Goal: Task Accomplishment & Management: Use online tool/utility

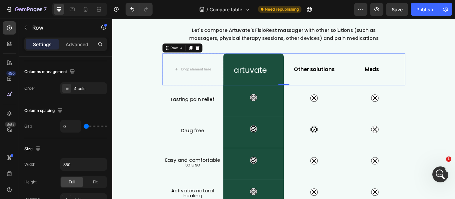
scroll to position [592, 0]
click at [454, 64] on div "What Makes FisioRest Better? Heading Let's compare Artuvate's FisioRest massage…" at bounding box center [311, 191] width 399 height 396
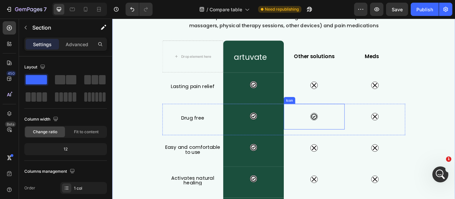
scroll to position [50, 0]
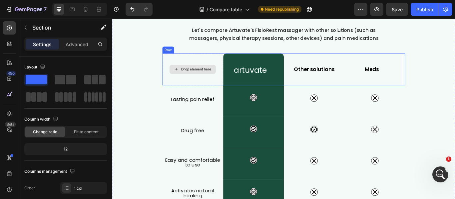
click at [221, 86] on div "Drop element here" at bounding box center [205, 77] width 71 height 37
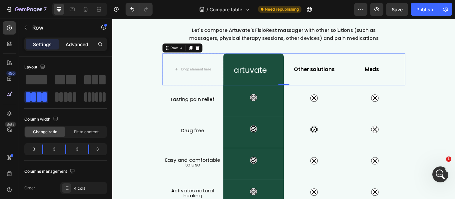
click at [79, 45] on p "Advanced" at bounding box center [77, 44] width 23 height 7
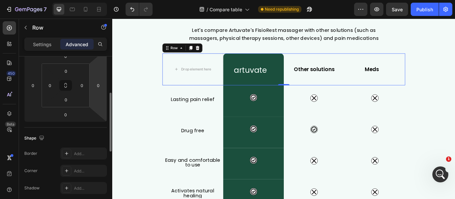
scroll to position [166, 0]
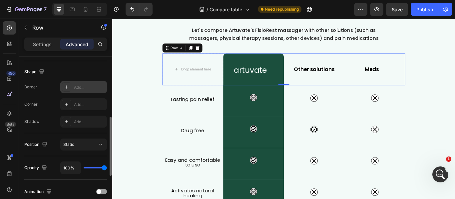
click at [81, 83] on div "Add..." at bounding box center [83, 87] width 47 height 12
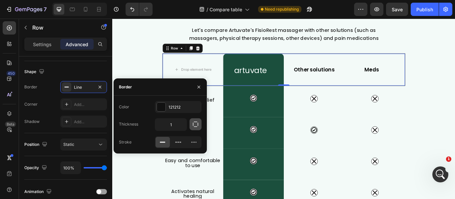
click at [196, 127] on icon "button" at bounding box center [195, 124] width 5 height 5
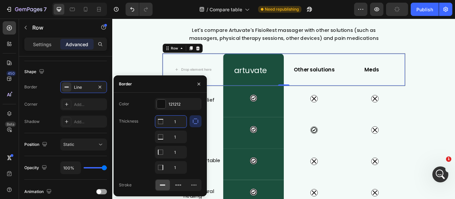
click at [178, 122] on input "1" at bounding box center [170, 122] width 31 height 12
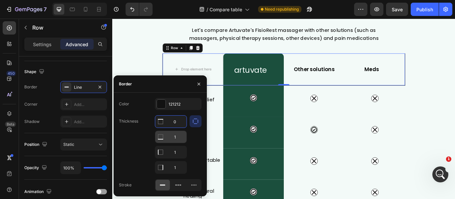
type input "0"
click at [176, 135] on input "1" at bounding box center [170, 137] width 31 height 12
type input "0"
type input "1"
click at [179, 128] on input "1" at bounding box center [170, 122] width 31 height 12
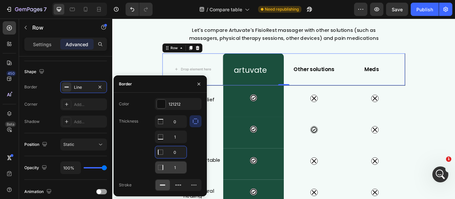
type input "0"
click at [177, 128] on input "1" at bounding box center [170, 122] width 31 height 12
type input "0"
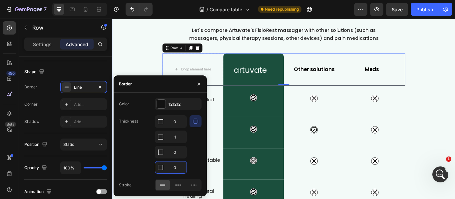
click at [454, 126] on div "What Makes FisioRest Better? Heading Let's compare Artuvate's FisioRest massage…" at bounding box center [311, 191] width 399 height 396
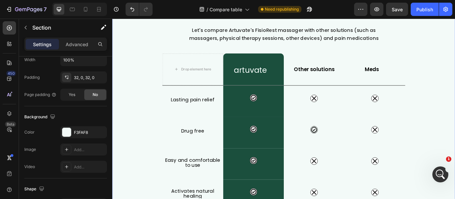
scroll to position [0, 0]
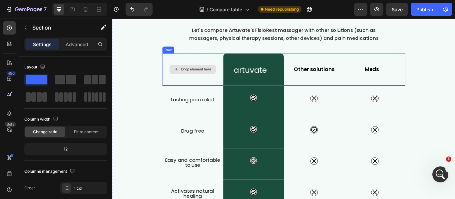
click at [170, 74] on div "Drop element here" at bounding box center [205, 77] width 71 height 37
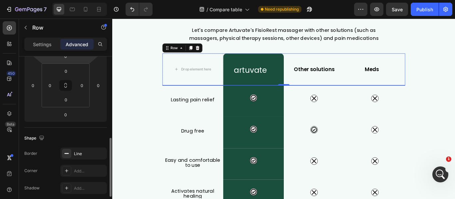
scroll to position [133, 0]
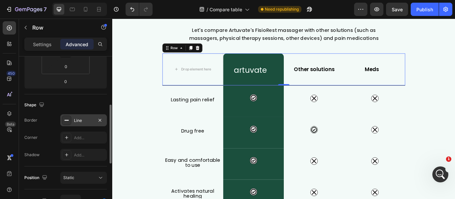
click at [82, 124] on div "Line" at bounding box center [83, 120] width 47 height 12
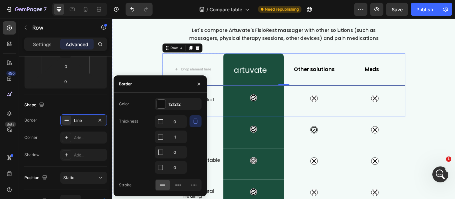
click at [335, 128] on div "Icon" at bounding box center [347, 115] width 71 height 37
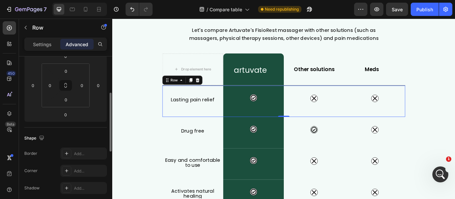
scroll to position [67, 0]
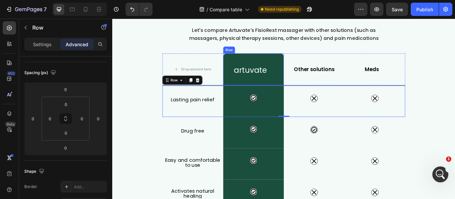
click at [292, 66] on div "artuvate Heading Row" at bounding box center [276, 77] width 71 height 37
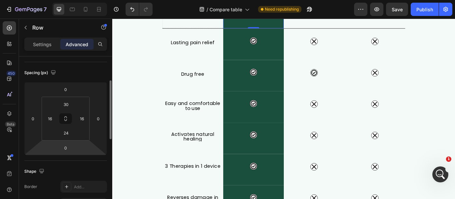
scroll to position [100, 0]
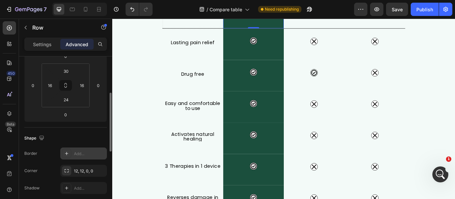
click at [72, 156] on div "Add..." at bounding box center [83, 154] width 47 height 12
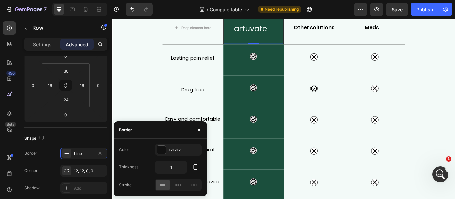
scroll to position [83, 0]
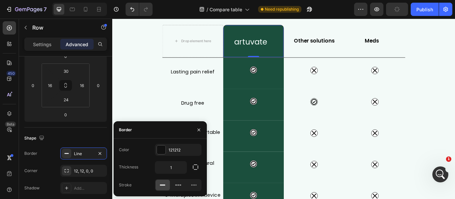
click at [254, 27] on div "artuvate Heading Row 0" at bounding box center [276, 45] width 71 height 38
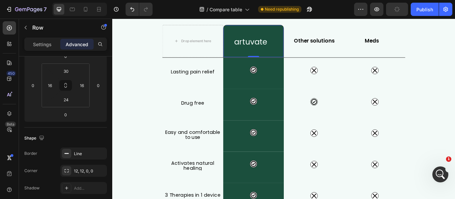
click at [246, 27] on div "artuvate Heading Row 0" at bounding box center [276, 45] width 71 height 38
click at [306, 27] on div "artuvate Heading Row 0" at bounding box center [276, 45] width 71 height 38
click at [208, 27] on div "Drop element here" at bounding box center [205, 45] width 71 height 38
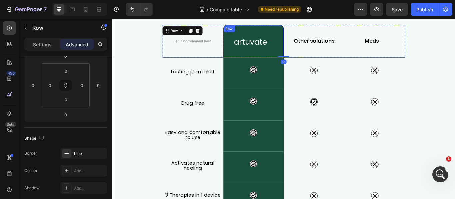
click at [251, 33] on div "Row" at bounding box center [249, 30] width 14 height 8
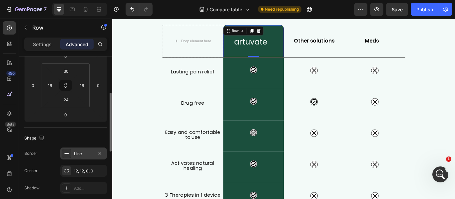
click at [90, 153] on div "Line" at bounding box center [83, 154] width 19 height 6
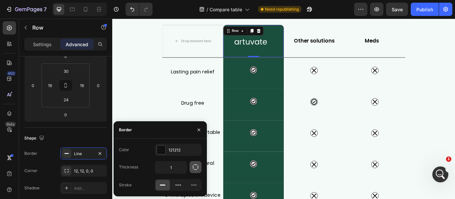
click at [193, 169] on icon "button" at bounding box center [195, 167] width 5 height 5
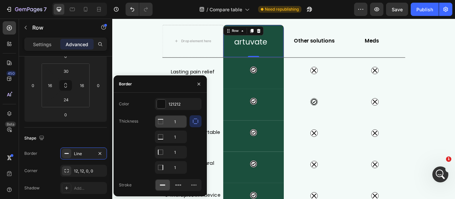
click at [180, 121] on input "1" at bounding box center [170, 122] width 31 height 12
type input "0"
click at [176, 152] on input "1" at bounding box center [170, 152] width 31 height 12
type input "0"
click at [177, 164] on input "1" at bounding box center [170, 168] width 31 height 12
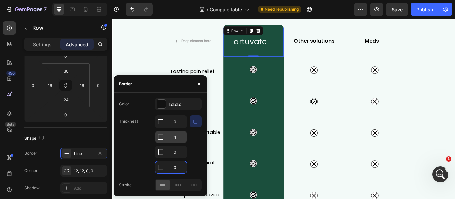
type input "0"
click at [175, 135] on input "1" at bounding box center [170, 137] width 31 height 12
type input "0"
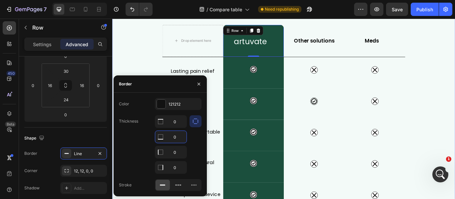
click at [137, 66] on div "What Makes FisioRest Better? Heading Let's compare Artuvate's FisioRest massage…" at bounding box center [311, 158] width 399 height 396
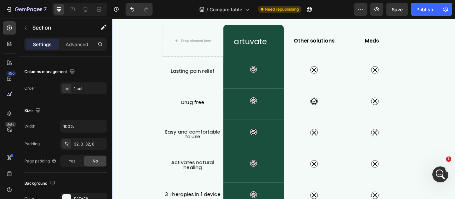
scroll to position [0, 0]
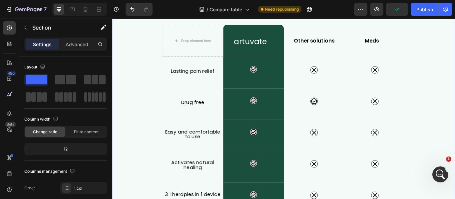
click at [454, 113] on div "What Makes FisioRest Better? Heading Let's compare Artuvate's FisioRest massage…" at bounding box center [311, 158] width 399 height 396
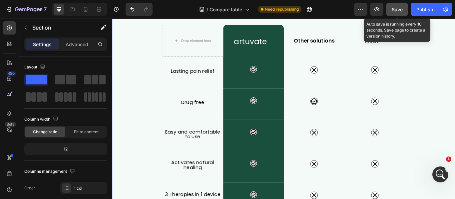
click at [397, 8] on span "Save" at bounding box center [396, 10] width 11 height 6
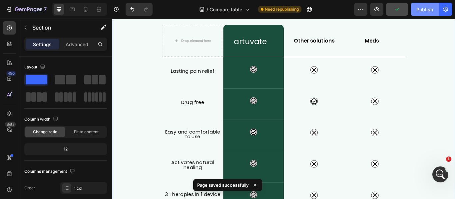
click at [428, 9] on div "Publish" at bounding box center [424, 9] width 17 height 7
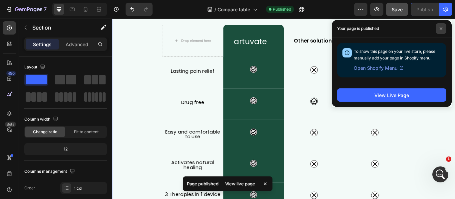
click at [440, 28] on icon at bounding box center [440, 28] width 3 height 3
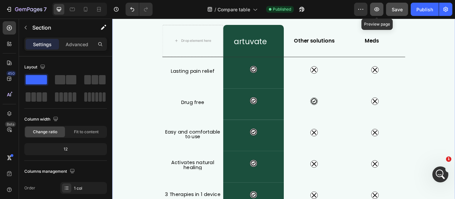
click at [376, 8] on icon "button" at bounding box center [376, 9] width 7 height 7
click at [288, 59] on div "artuvate Heading Row" at bounding box center [276, 44] width 71 height 37
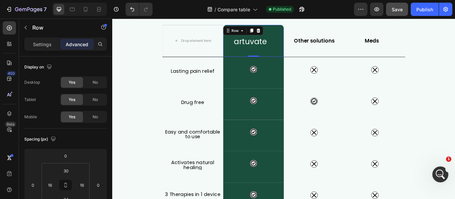
click at [83, 44] on p "Advanced" at bounding box center [77, 44] width 23 height 7
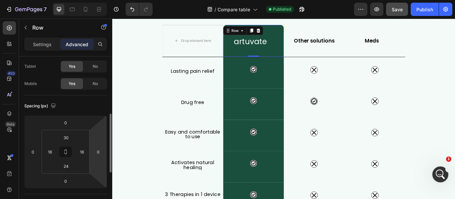
scroll to position [100, 0]
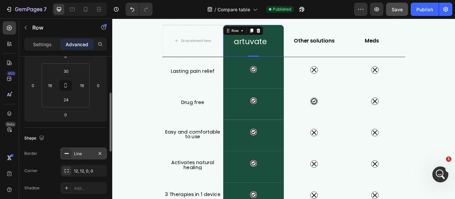
click at [87, 157] on div "Line" at bounding box center [83, 154] width 47 height 12
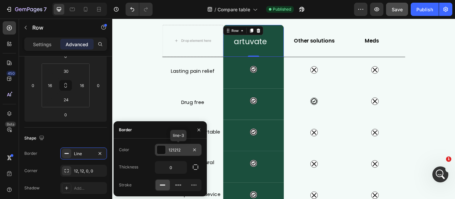
click at [159, 149] on div at bounding box center [161, 150] width 9 height 9
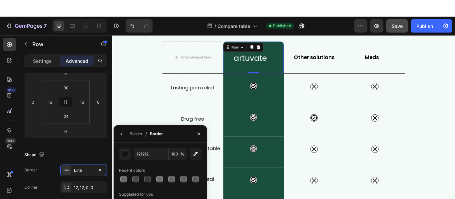
scroll to position [715, 0]
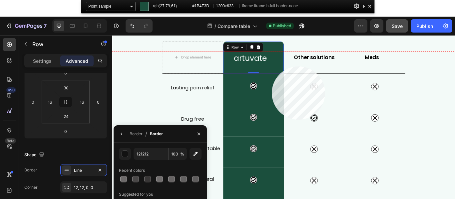
click at [272, 67] on div at bounding box center [311, 157] width 399 height 211
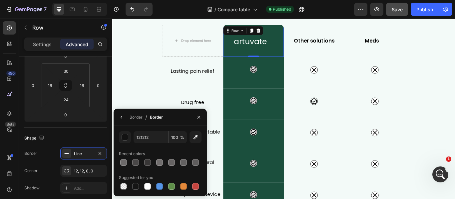
scroll to position [592, 0]
click at [151, 156] on div "Recent colors" at bounding box center [160, 154] width 83 height 11
click at [154, 138] on input "121212" at bounding box center [150, 137] width 35 height 12
paste input "#1B4F3D"
type input "#1B4F3D"
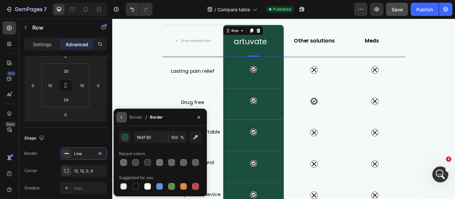
click at [119, 117] on icon "button" at bounding box center [121, 117] width 5 height 5
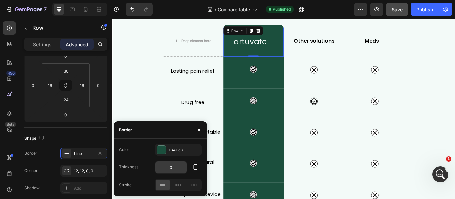
click at [179, 170] on input "0" at bounding box center [170, 168] width 31 height 12
click at [194, 167] on icon "button" at bounding box center [195, 167] width 7 height 7
click at [194, 165] on icon "button" at bounding box center [195, 167] width 5 height 5
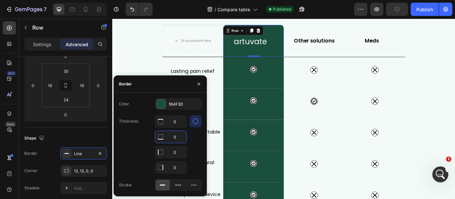
click at [176, 140] on input "0" at bounding box center [170, 137] width 31 height 12
type input "1"
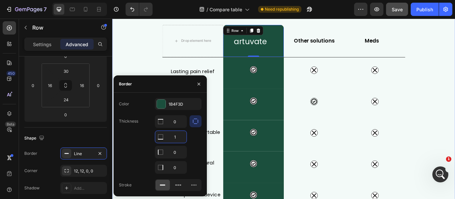
click at [454, 130] on div "What Makes FisioRest Better? Heading Let's compare Artuvate's FisioRest massage…" at bounding box center [311, 158] width 399 height 397
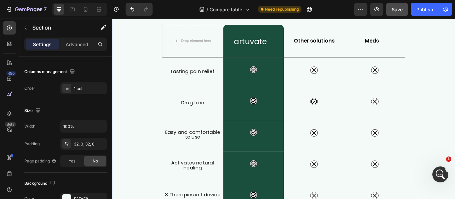
scroll to position [0, 0]
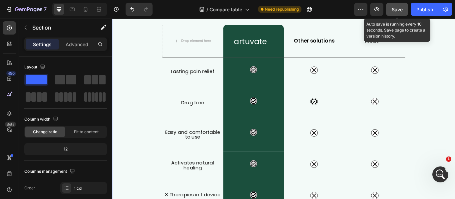
click at [400, 11] on span "Save" at bounding box center [396, 10] width 11 height 6
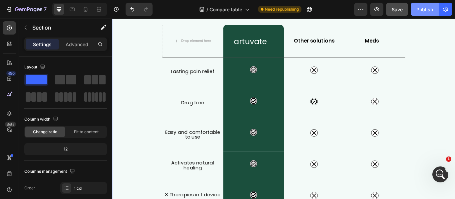
click at [424, 15] on button "Publish" at bounding box center [424, 9] width 28 height 13
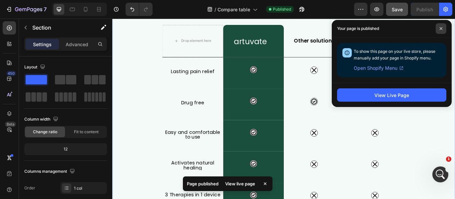
click at [437, 29] on span at bounding box center [440, 28] width 11 height 11
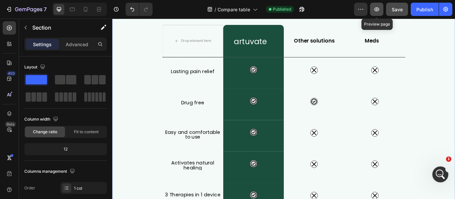
click at [376, 8] on icon "button" at bounding box center [376, 9] width 5 height 4
click at [256, 34] on div "artuvate Heading Row" at bounding box center [276, 45] width 71 height 38
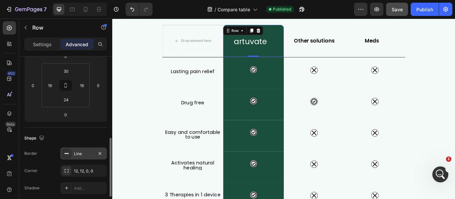
scroll to position [133, 0]
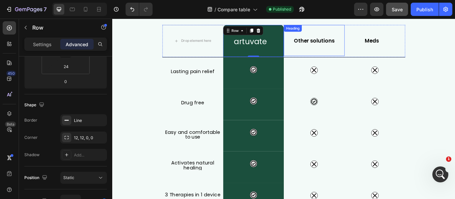
click at [367, 62] on div "Other solutions Heading" at bounding box center [347, 44] width 71 height 36
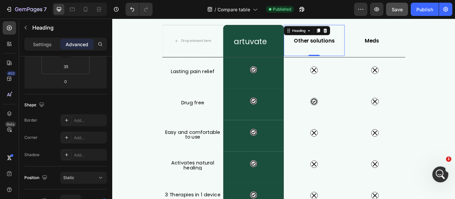
scroll to position [0, 0]
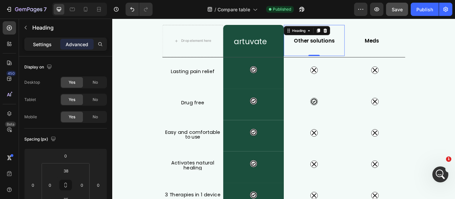
click at [40, 46] on p "Settings" at bounding box center [42, 44] width 19 height 7
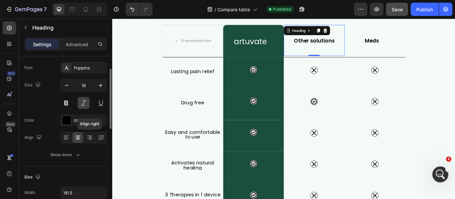
scroll to position [67, 0]
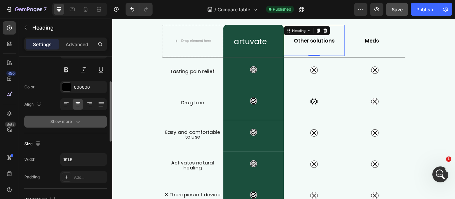
click at [76, 122] on icon "button" at bounding box center [78, 121] width 7 height 7
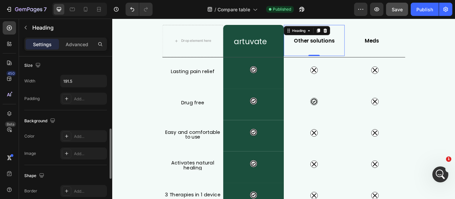
scroll to position [266, 0]
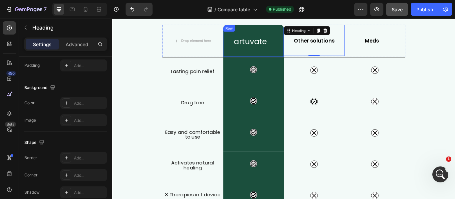
click at [285, 57] on div "artuvate Heading Row" at bounding box center [276, 45] width 71 height 38
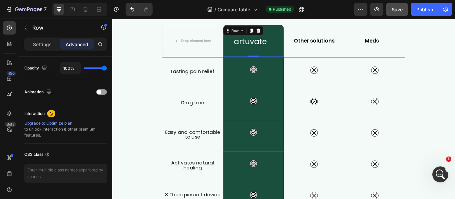
scroll to position [0, 0]
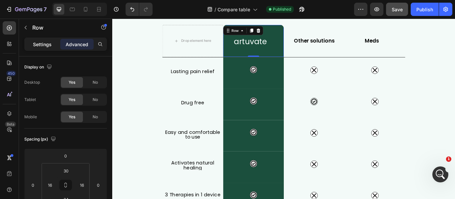
click at [44, 43] on p "Settings" at bounding box center [42, 44] width 19 height 7
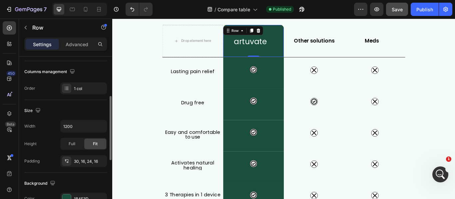
scroll to position [133, 0]
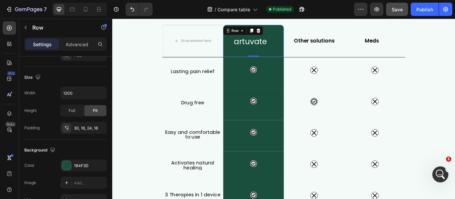
click at [47, 48] on p "Settings" at bounding box center [42, 44] width 19 height 7
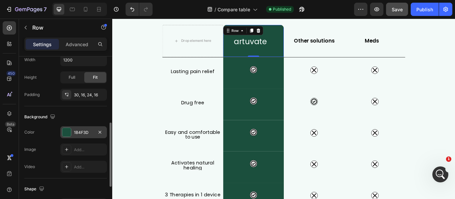
scroll to position [200, 0]
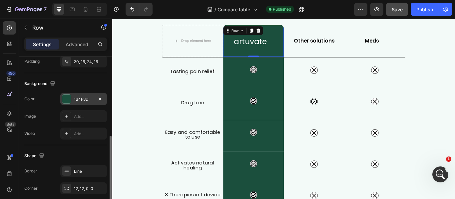
click at [82, 169] on div "Line" at bounding box center [89, 172] width 31 height 6
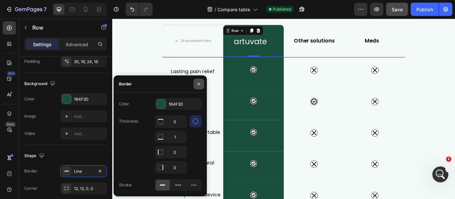
click at [199, 84] on icon "button" at bounding box center [198, 84] width 3 height 3
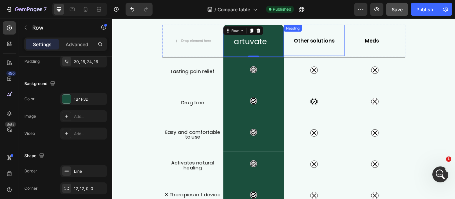
click at [342, 46] on h2 "Other solutions" at bounding box center [347, 45] width 64 height 12
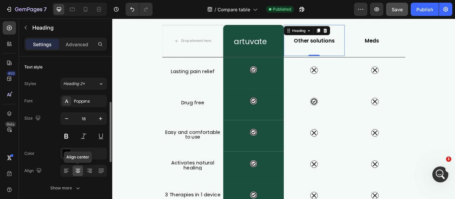
scroll to position [67, 0]
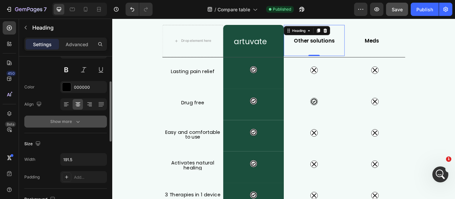
click at [78, 121] on icon "button" at bounding box center [78, 121] width 7 height 7
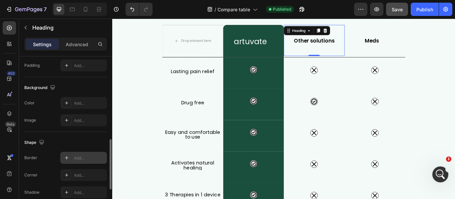
scroll to position [299, 0]
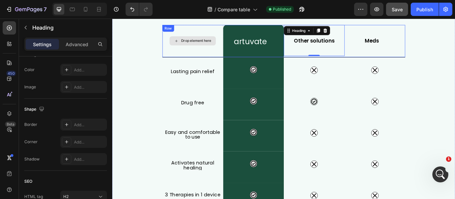
click at [197, 38] on div "Drop element here" at bounding box center [205, 45] width 71 height 38
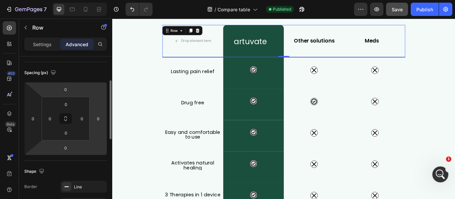
scroll to position [100, 0]
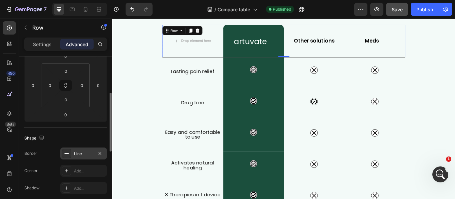
click at [87, 152] on div "Line" at bounding box center [83, 154] width 19 height 6
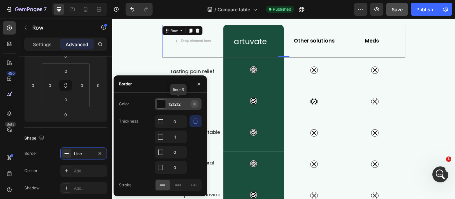
click at [195, 104] on icon "button" at bounding box center [194, 103] width 3 height 3
click at [173, 105] on div "Add..." at bounding box center [183, 104] width 31 height 6
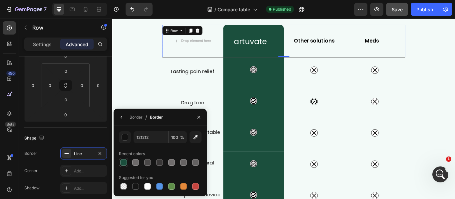
click at [123, 164] on div at bounding box center [123, 162] width 7 height 7
type input "1B4F3D"
click at [159, 106] on div "What Makes FisioRest Better? Heading Let's compare Artuvate's FisioRest massage…" at bounding box center [311, 158] width 399 height 397
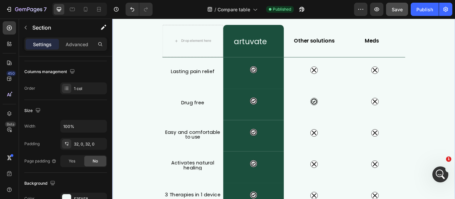
scroll to position [0, 0]
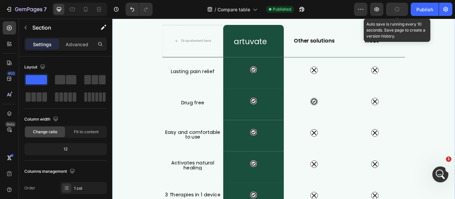
click at [398, 9] on icon "button" at bounding box center [397, 9] width 6 height 6
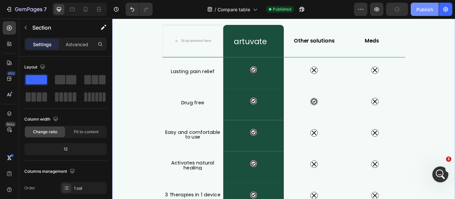
click at [422, 12] on div "Publish" at bounding box center [424, 9] width 17 height 7
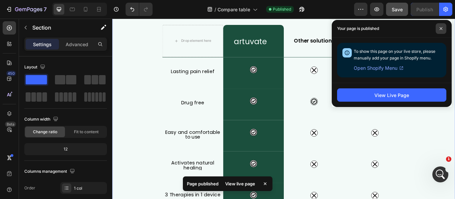
click at [436, 29] on span at bounding box center [440, 28] width 11 height 11
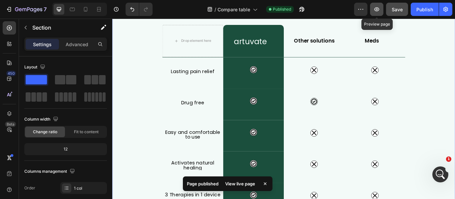
click at [379, 6] on icon "button" at bounding box center [376, 9] width 7 height 7
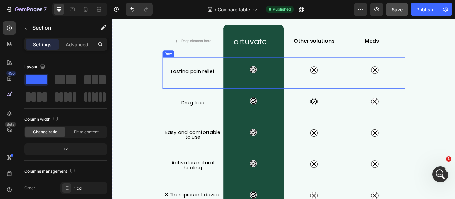
click at [181, 97] on div "Lasting pain relief Heading" at bounding box center [205, 82] width 71 height 37
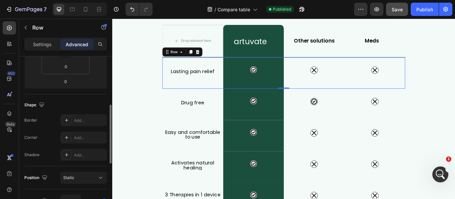
scroll to position [166, 0]
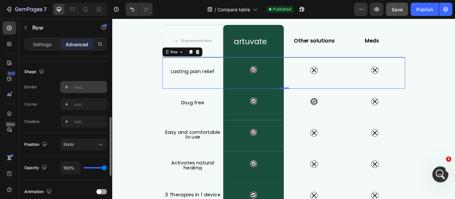
click at [83, 90] on div "Add..." at bounding box center [89, 88] width 31 height 6
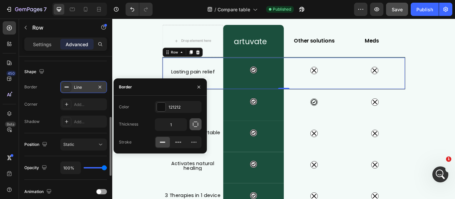
click at [198, 125] on icon "button" at bounding box center [195, 124] width 5 height 5
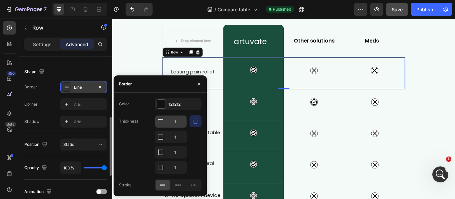
click at [179, 120] on input "1" at bounding box center [170, 122] width 31 height 12
type input "0"
click at [178, 143] on input "1" at bounding box center [170, 137] width 31 height 12
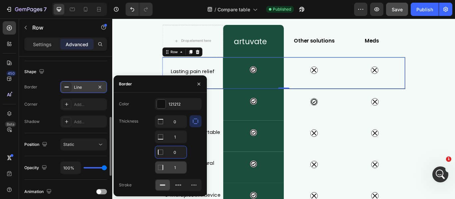
type input "0"
click at [177, 128] on input "1" at bounding box center [170, 122] width 31 height 12
type input "0"
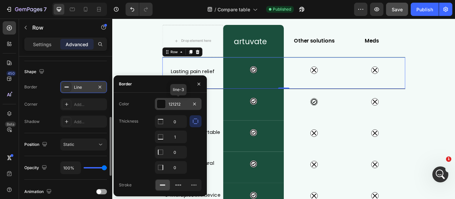
click at [171, 109] on div "121212" at bounding box center [178, 104] width 47 height 12
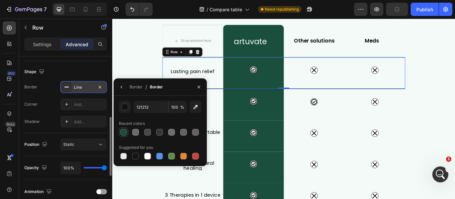
click at [125, 130] on div at bounding box center [123, 132] width 7 height 7
type input "1B4F3D"
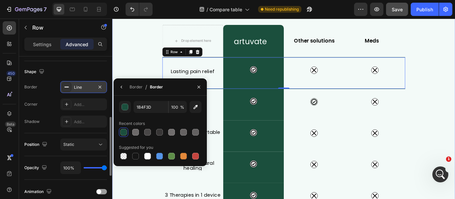
click at [454, 121] on div "What Makes FisioRest Better? Heading Let's compare Artuvate's FisioRest massage…" at bounding box center [311, 158] width 399 height 397
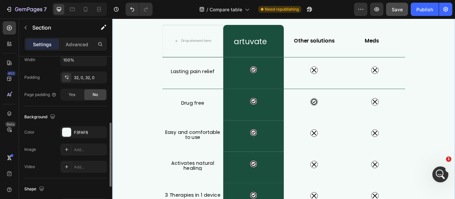
scroll to position [0, 0]
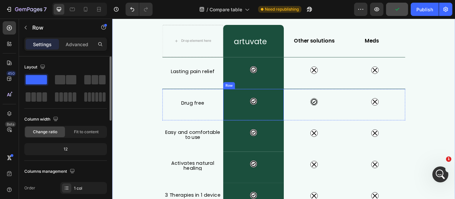
click at [293, 131] on div "Icon Row" at bounding box center [276, 119] width 71 height 37
click at [178, 134] on div "Drug free Heading" at bounding box center [205, 119] width 71 height 37
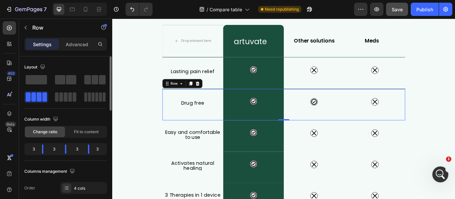
click at [444, 133] on div "Icon" at bounding box center [418, 119] width 71 height 37
click at [197, 134] on div "Drug free Heading" at bounding box center [205, 119] width 71 height 37
click at [151, 96] on div "What Makes FisioRest Better? Heading Let's compare Artuvate's FisioRest massage…" at bounding box center [311, 158] width 399 height 397
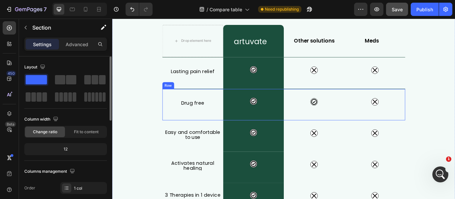
click at [207, 134] on div "Drug free Heading" at bounding box center [205, 119] width 71 height 37
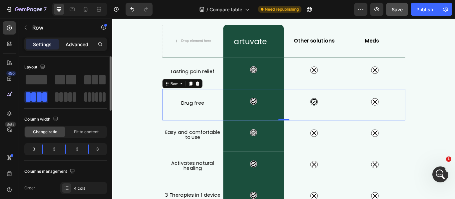
click at [78, 46] on p "Advanced" at bounding box center [77, 44] width 23 height 7
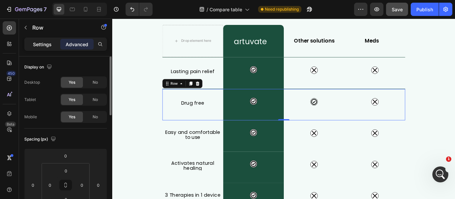
click at [48, 45] on p "Settings" at bounding box center [42, 44] width 19 height 7
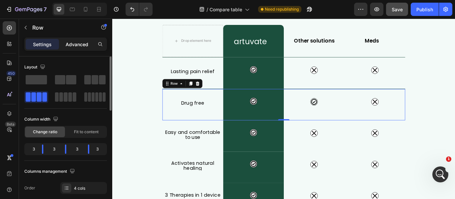
click at [77, 43] on p "Advanced" at bounding box center [77, 44] width 23 height 7
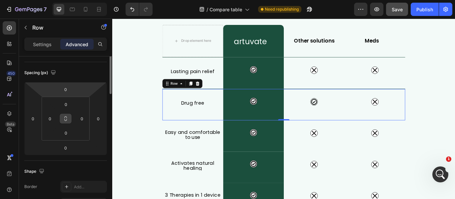
scroll to position [67, 0]
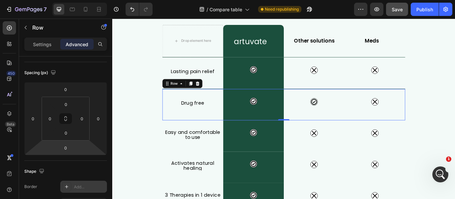
click at [73, 188] on div "Add..." at bounding box center [83, 187] width 47 height 12
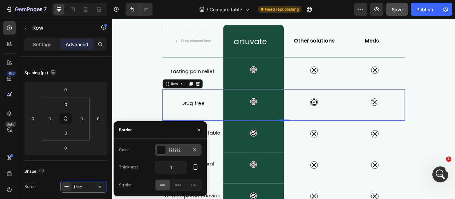
click at [192, 144] on div "121212" at bounding box center [178, 150] width 47 height 12
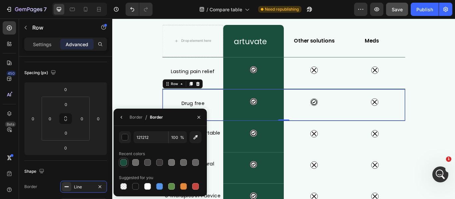
click at [125, 164] on div at bounding box center [123, 162] width 7 height 7
type input "1B4F3D"
click at [202, 117] on button "button" at bounding box center [198, 117] width 11 height 11
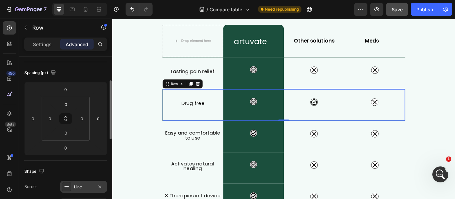
click at [86, 186] on div "Line" at bounding box center [83, 187] width 19 height 6
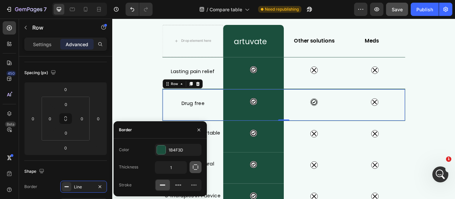
click at [191, 169] on button "button" at bounding box center [195, 167] width 12 height 12
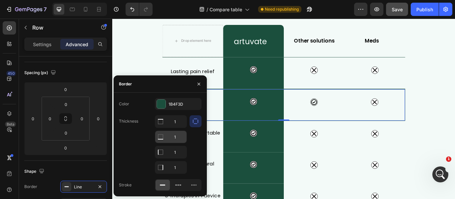
click at [168, 128] on input "1" at bounding box center [170, 122] width 31 height 12
click at [177, 120] on input "1" at bounding box center [170, 122] width 31 height 12
type input "0"
click at [177, 156] on input "1" at bounding box center [170, 152] width 31 height 12
type input "0"
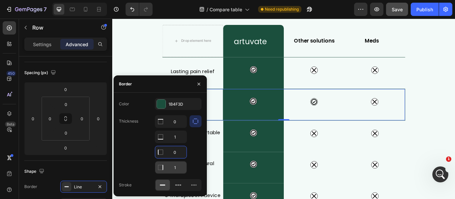
click at [178, 128] on input "1" at bounding box center [170, 122] width 31 height 12
type input "0"
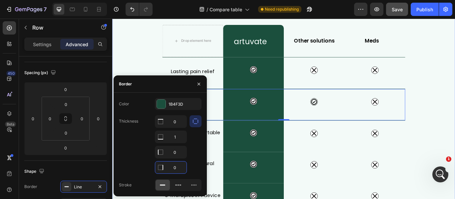
click at [454, 137] on div "What Makes FisioRest Better? Heading Let's compare Artuvate's FisioRest massage…" at bounding box center [311, 158] width 399 height 397
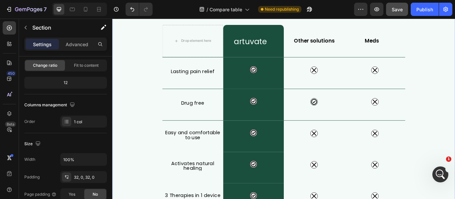
scroll to position [0, 0]
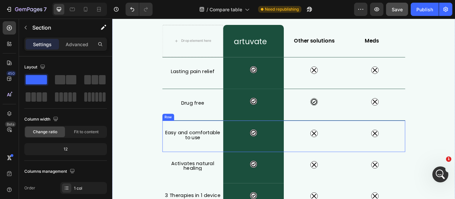
click at [221, 173] on div "Easy and comfortable to use Heading" at bounding box center [205, 156] width 71 height 37
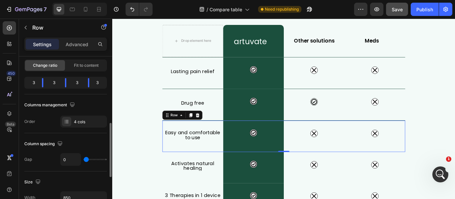
scroll to position [133, 0]
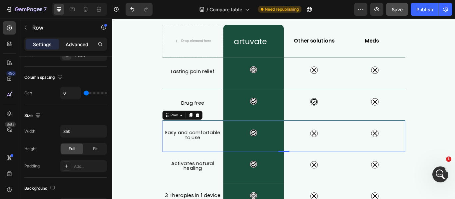
click at [78, 43] on p "Advanced" at bounding box center [77, 44] width 23 height 7
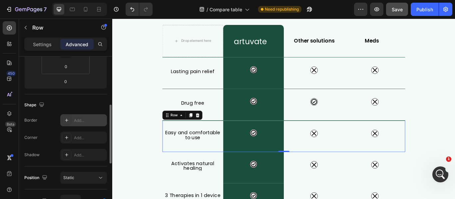
click at [86, 123] on div "Add..." at bounding box center [89, 121] width 31 height 6
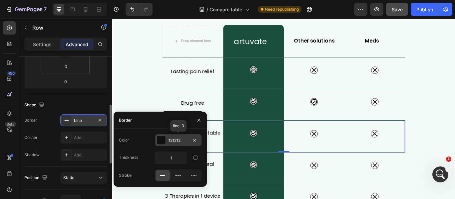
click at [187, 141] on div "121212" at bounding box center [177, 141] width 19 height 6
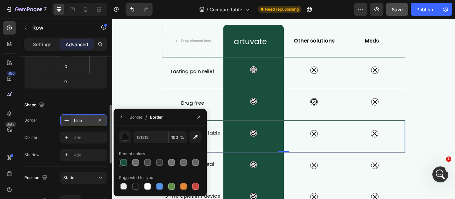
click at [121, 163] on div at bounding box center [123, 162] width 7 height 7
type input "1B4F3D"
click at [121, 121] on button "button" at bounding box center [121, 117] width 11 height 11
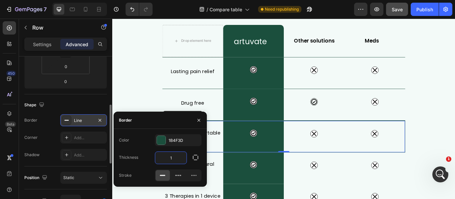
click at [175, 161] on input "1" at bounding box center [170, 158] width 31 height 12
click at [192, 159] on icon "button" at bounding box center [195, 157] width 7 height 7
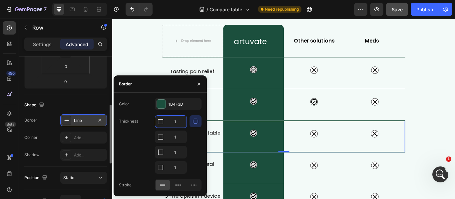
click at [177, 120] on input "1" at bounding box center [170, 122] width 31 height 12
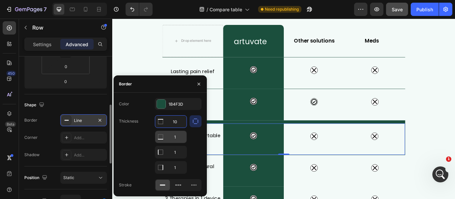
type input "1"
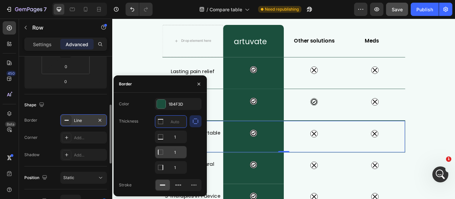
type input "0"
click at [177, 143] on input "1" at bounding box center [170, 137] width 31 height 12
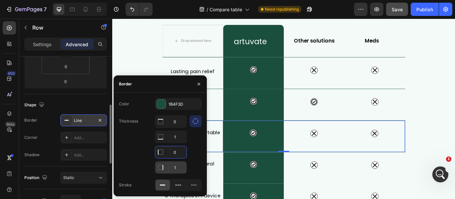
type input "0"
click at [176, 167] on input "1" at bounding box center [170, 168] width 31 height 12
type input "0"
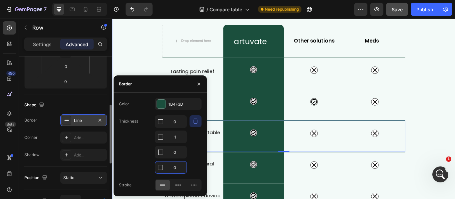
click at [454, 111] on div "What Makes FisioRest Better? Heading Let's compare Artuvate's FisioRest massage…" at bounding box center [311, 159] width 399 height 398
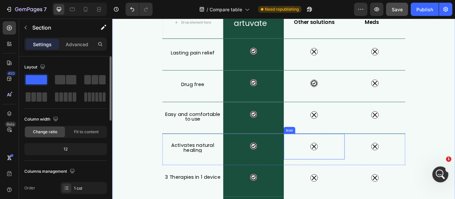
scroll to position [116, 0]
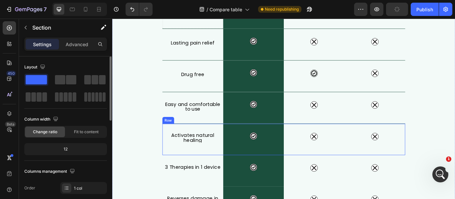
click at [201, 176] on div "Activates natural healing Heading" at bounding box center [205, 159] width 71 height 37
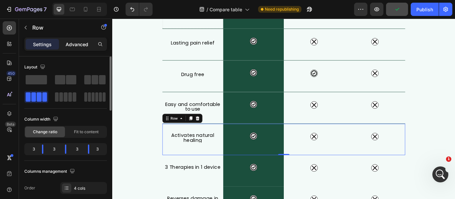
click at [76, 43] on p "Advanced" at bounding box center [77, 44] width 23 height 7
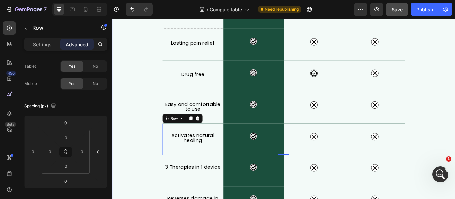
scroll to position [149, 0]
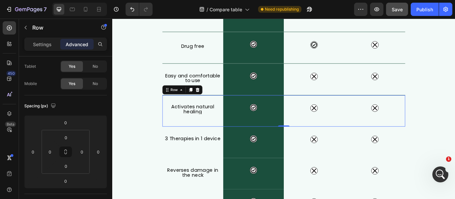
click at [83, 45] on p "Advanced" at bounding box center [77, 44] width 23 height 7
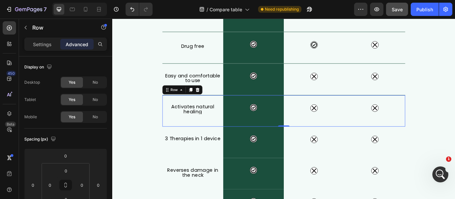
click at [80, 45] on p "Advanced" at bounding box center [77, 44] width 23 height 7
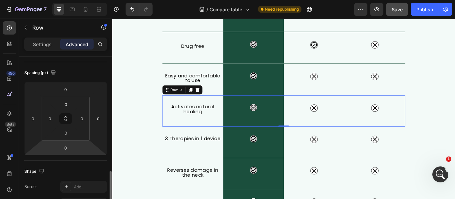
scroll to position [133, 0]
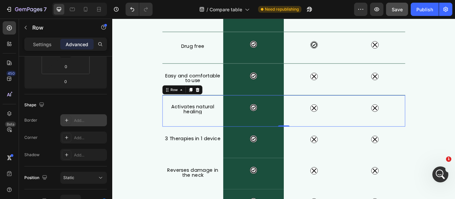
click at [88, 119] on div "Add..." at bounding box center [89, 121] width 31 height 6
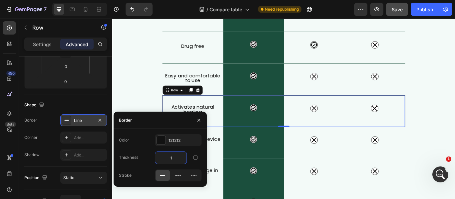
click at [174, 156] on input "1" at bounding box center [170, 158] width 31 height 12
click at [180, 143] on div "121212" at bounding box center [177, 141] width 19 height 6
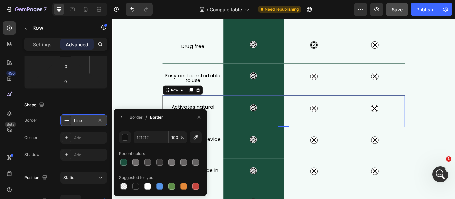
click at [118, 162] on div "121212 100 % Recent colors Suggested for you" at bounding box center [159, 161] width 93 height 60
click at [121, 162] on div at bounding box center [123, 162] width 7 height 7
type input "1B4F3D"
click at [82, 119] on div "Line" at bounding box center [83, 121] width 19 height 6
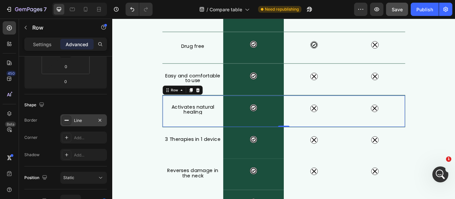
click at [89, 119] on div "Line" at bounding box center [83, 121] width 19 height 6
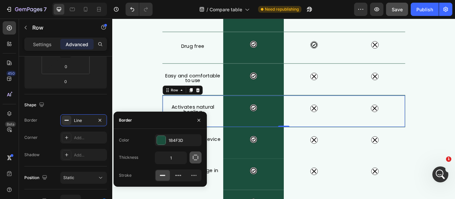
click at [193, 154] on button "button" at bounding box center [195, 158] width 12 height 12
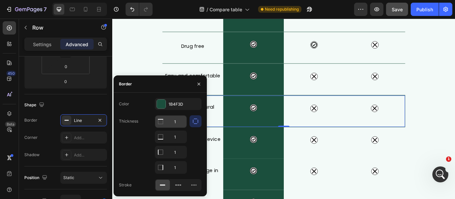
click at [176, 124] on input "1" at bounding box center [170, 122] width 31 height 12
type input "0"
click at [175, 143] on input "1" at bounding box center [170, 137] width 31 height 12
type input "0"
click at [175, 128] on input "1" at bounding box center [170, 122] width 31 height 12
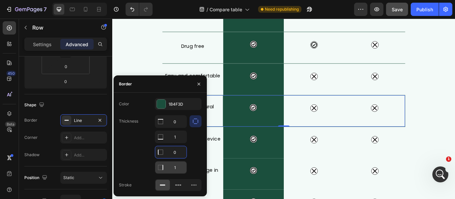
type input "0"
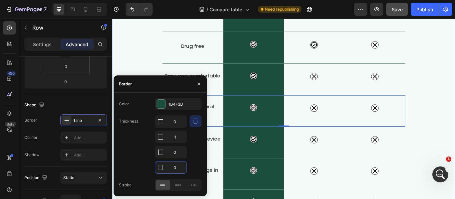
click at [146, 74] on div "What Makes FisioRest Better? Heading Let's compare Artuvate's FisioRest massage…" at bounding box center [311, 93] width 399 height 398
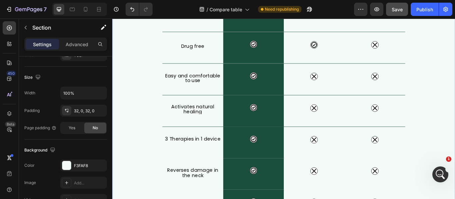
scroll to position [0, 0]
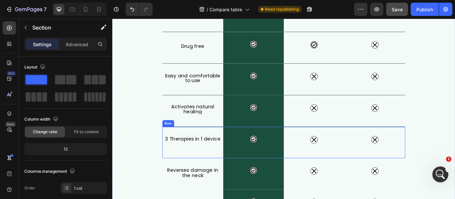
click at [179, 174] on div "3 Therapies in 1 device Heading" at bounding box center [205, 163] width 71 height 37
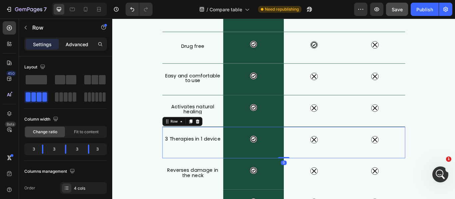
click at [78, 42] on p "Advanced" at bounding box center [77, 44] width 23 height 7
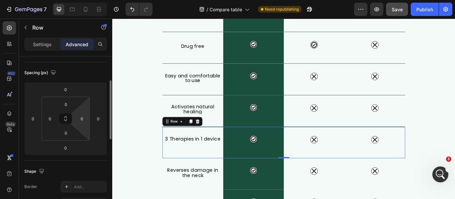
scroll to position [100, 0]
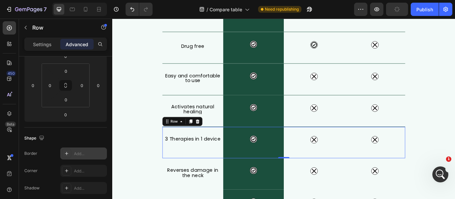
click at [76, 151] on div "Add..." at bounding box center [89, 154] width 31 height 6
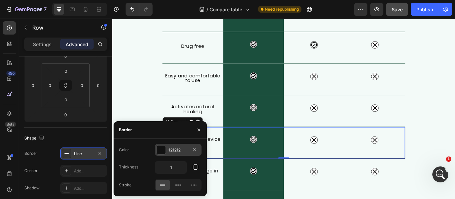
click at [186, 150] on div "121212" at bounding box center [177, 150] width 19 height 6
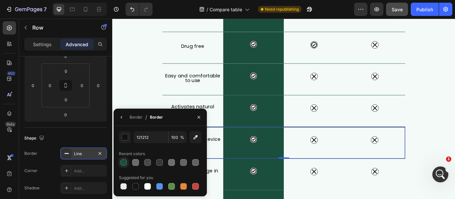
click at [124, 161] on div at bounding box center [123, 162] width 7 height 7
type input "1B4F3D"
click at [125, 117] on button "button" at bounding box center [121, 117] width 11 height 11
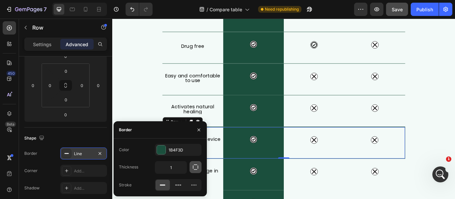
click at [199, 168] on button "button" at bounding box center [195, 167] width 12 height 12
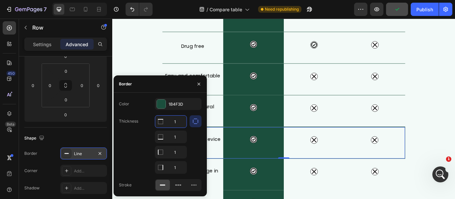
click at [179, 121] on input "1" at bounding box center [170, 122] width 31 height 12
type input "0"
click at [177, 155] on input "1" at bounding box center [170, 152] width 31 height 12
type input "0"
click at [177, 166] on input "1" at bounding box center [170, 168] width 31 height 12
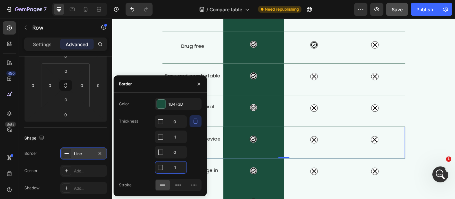
type input "0"
click at [152, 71] on div "What Makes FisioRest Better? Heading Let's compare Artuvate's FisioRest massage…" at bounding box center [311, 93] width 399 height 398
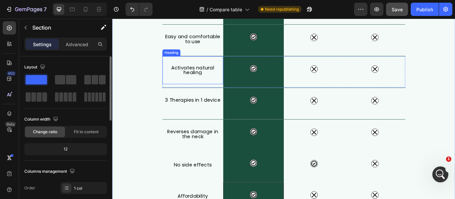
scroll to position [216, 0]
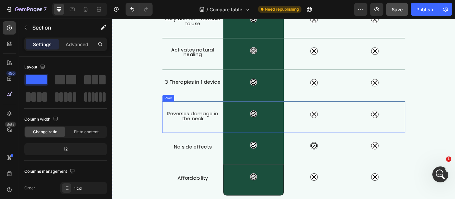
click at [216, 150] on div "Reverses damage in the neck Heading" at bounding box center [205, 133] width 71 height 37
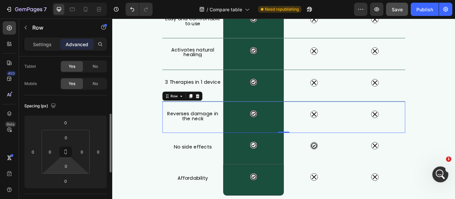
scroll to position [100, 0]
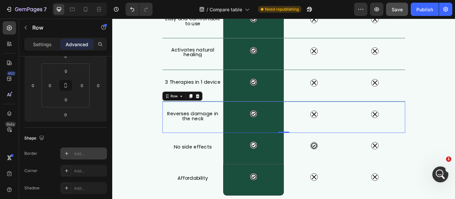
click at [85, 151] on div "Add..." at bounding box center [89, 154] width 31 height 6
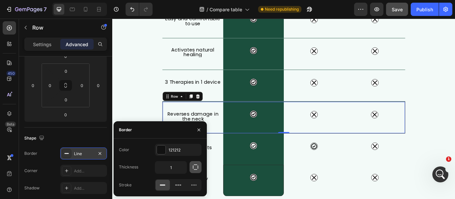
click at [199, 167] on button "button" at bounding box center [195, 167] width 12 height 12
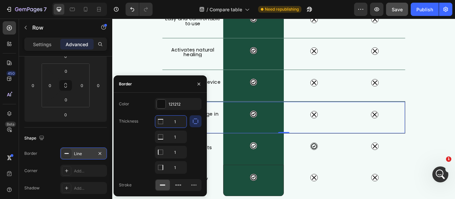
click at [179, 121] on input "1" at bounding box center [170, 122] width 31 height 12
type input "0"
click at [178, 143] on input "1" at bounding box center [170, 137] width 31 height 12
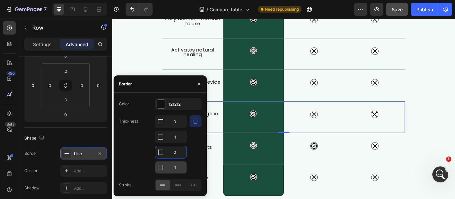
type input "0"
click at [175, 128] on input "1" at bounding box center [170, 122] width 31 height 12
type input "0"
click at [165, 107] on div at bounding box center [161, 104] width 9 height 9
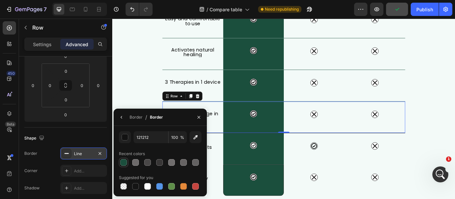
click at [123, 160] on div at bounding box center [123, 162] width 7 height 7
type input "1B4F3D"
click at [201, 117] on icon "button" at bounding box center [198, 117] width 5 height 5
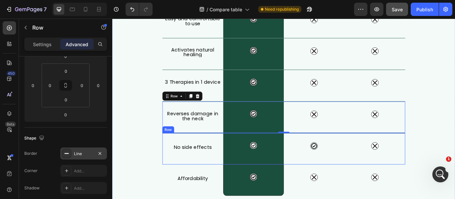
click at [216, 185] on div "No side effects Heading" at bounding box center [205, 170] width 71 height 37
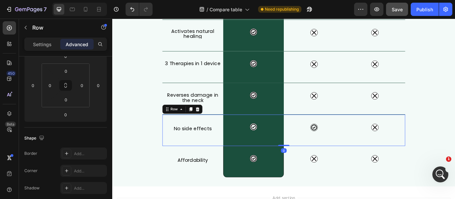
scroll to position [249, 0]
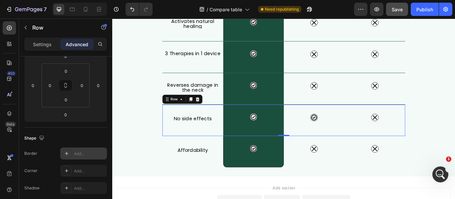
click at [87, 152] on div "Add..." at bounding box center [89, 154] width 31 height 6
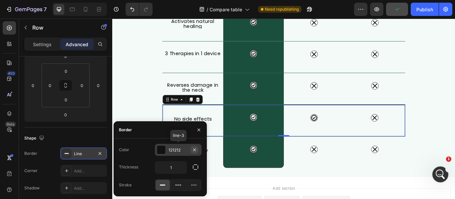
click at [192, 150] on icon "button" at bounding box center [194, 149] width 5 height 5
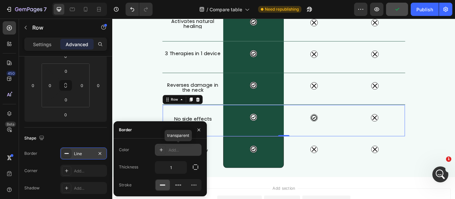
click at [173, 148] on div "Add..." at bounding box center [183, 150] width 31 height 6
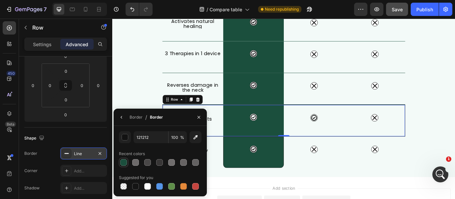
click at [125, 159] on div at bounding box center [123, 162] width 7 height 7
type input "1B4F3D"
click at [124, 117] on button "button" at bounding box center [121, 117] width 11 height 11
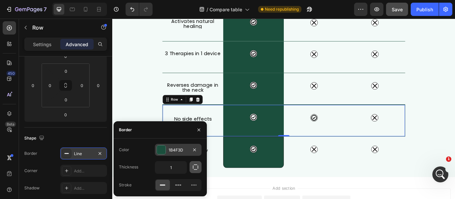
click at [196, 166] on icon "button" at bounding box center [195, 167] width 7 height 7
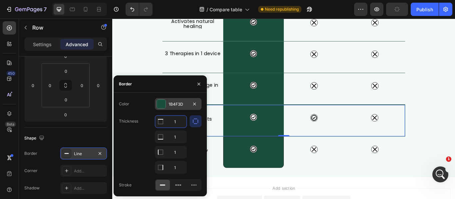
click at [176, 124] on input "1" at bounding box center [170, 122] width 31 height 12
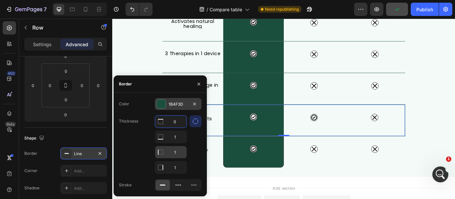
type input "0"
click at [176, 143] on input "1" at bounding box center [170, 137] width 31 height 12
type input "0"
click at [176, 168] on input "1" at bounding box center [170, 168] width 31 height 12
type input "0"
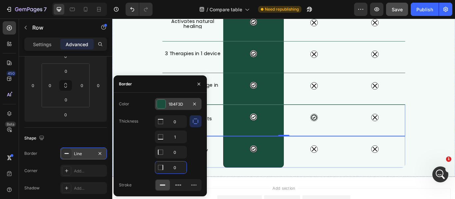
click at [329, 191] on div "Icon" at bounding box center [347, 174] width 71 height 37
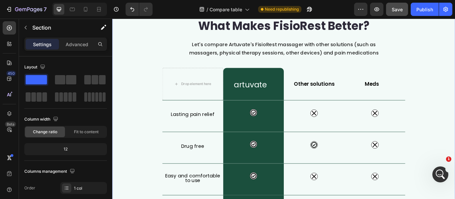
scroll to position [16, 0]
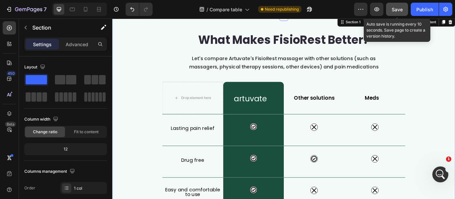
click at [400, 12] on span "Save" at bounding box center [396, 10] width 11 height 6
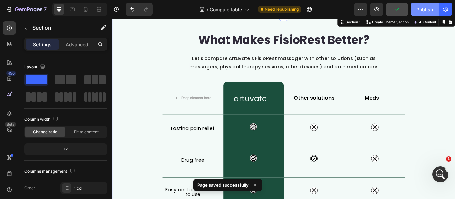
click at [416, 10] on button "Publish" at bounding box center [424, 9] width 28 height 13
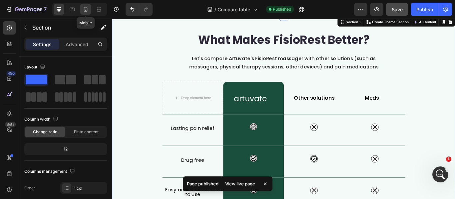
click at [87, 13] on div at bounding box center [85, 9] width 11 height 11
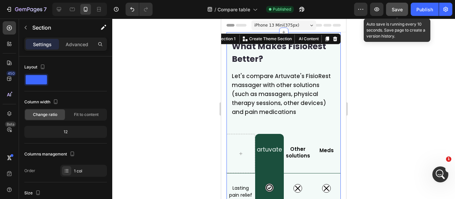
click at [399, 7] on span "Save" at bounding box center [396, 10] width 11 height 6
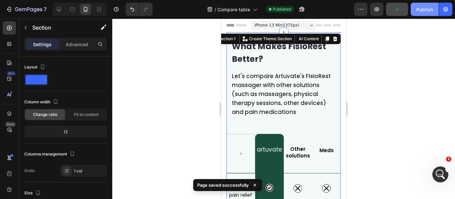
click at [421, 7] on div "Publish" at bounding box center [424, 9] width 17 height 7
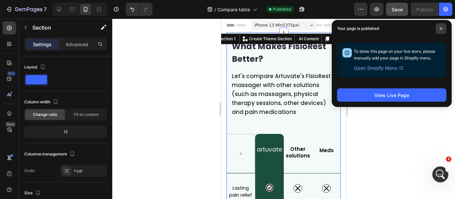
click at [442, 28] on icon at bounding box center [440, 28] width 3 height 3
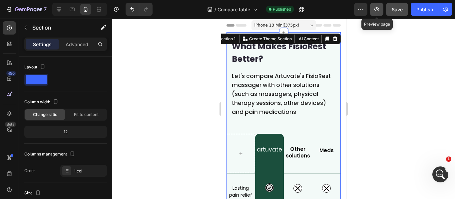
click at [379, 8] on icon "button" at bounding box center [376, 9] width 7 height 7
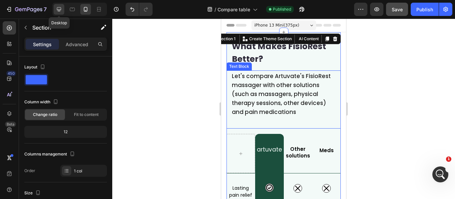
click at [62, 9] on icon at bounding box center [59, 9] width 7 height 7
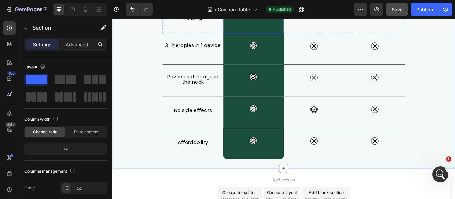
scroll to position [266, 0]
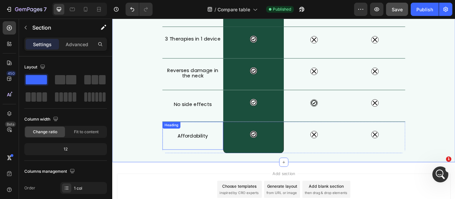
click at [206, 143] on div "Affordability Heading" at bounding box center [205, 155] width 71 height 33
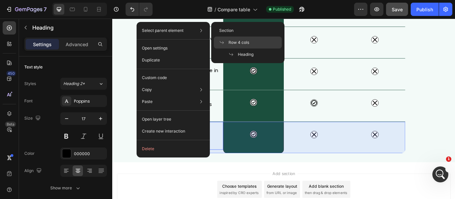
click at [225, 43] on span at bounding box center [223, 42] width 9 height 5
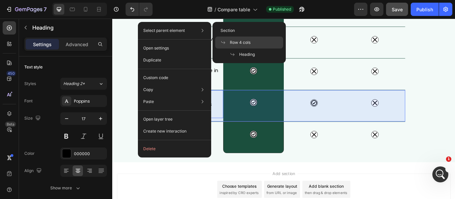
click at [229, 42] on span at bounding box center [224, 42] width 9 height 5
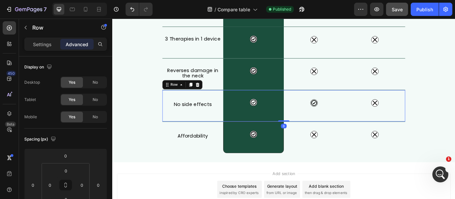
click at [71, 45] on p "Advanced" at bounding box center [77, 44] width 23 height 7
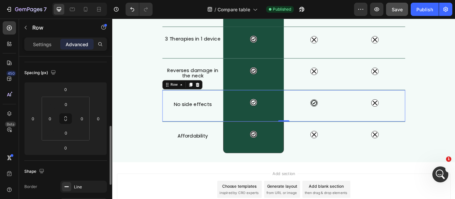
scroll to position [100, 0]
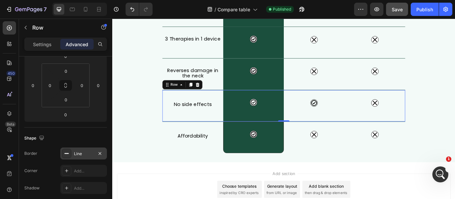
click at [83, 153] on div "Line" at bounding box center [83, 154] width 19 height 6
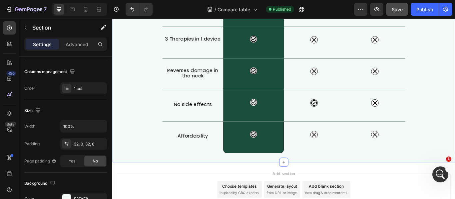
scroll to position [0, 0]
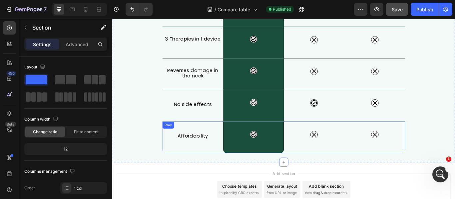
click at [233, 174] on div "Affordability Heading" at bounding box center [205, 157] width 71 height 37
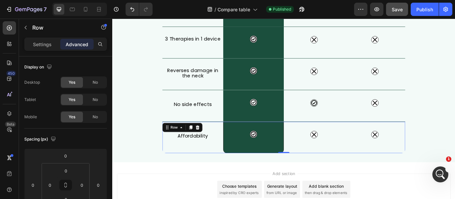
click at [81, 47] on p "Advanced" at bounding box center [77, 44] width 23 height 7
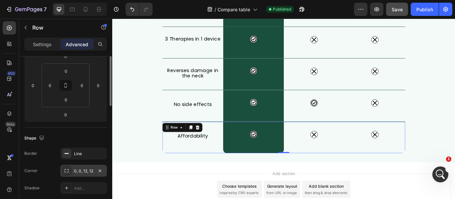
scroll to position [67, 0]
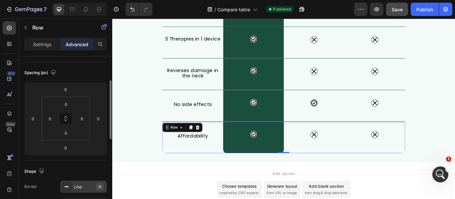
click at [99, 184] on icon "button" at bounding box center [99, 186] width 5 height 5
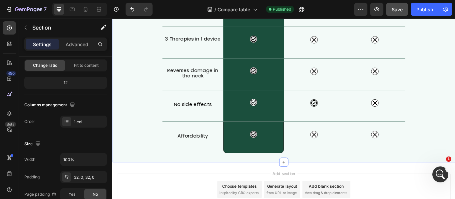
scroll to position [0, 0]
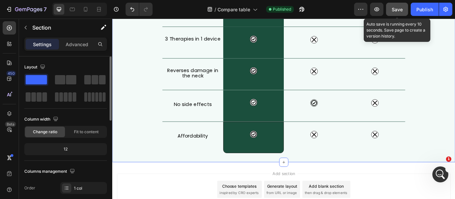
click at [401, 10] on span "Save" at bounding box center [396, 10] width 11 height 6
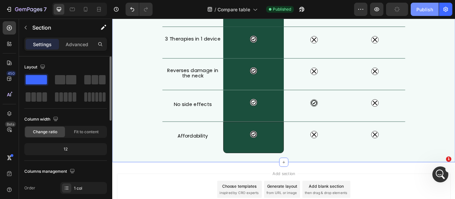
click at [415, 8] on button "Publish" at bounding box center [424, 9] width 28 height 13
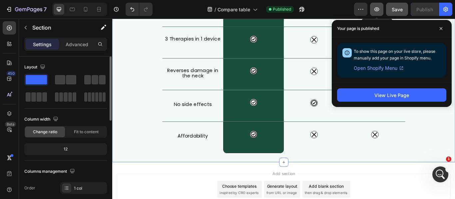
click at [374, 9] on icon "button" at bounding box center [376, 9] width 7 height 7
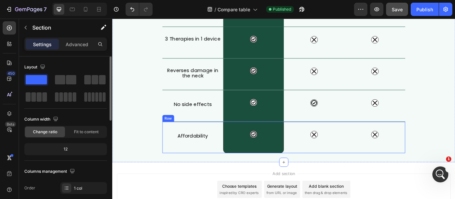
click at [352, 174] on div "Icon" at bounding box center [347, 157] width 71 height 37
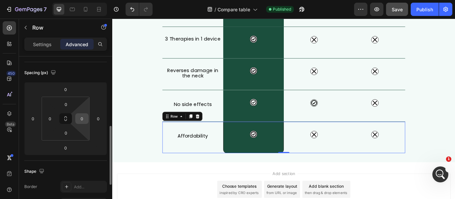
scroll to position [33, 0]
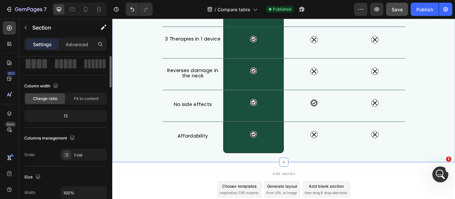
scroll to position [0, 0]
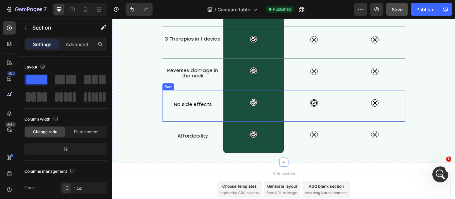
click at [174, 137] on div "No side effects Heading" at bounding box center [205, 120] width 71 height 37
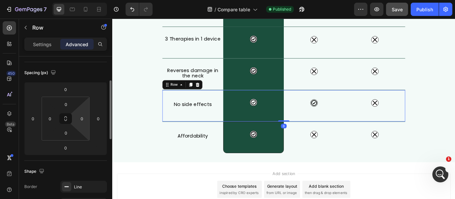
scroll to position [100, 0]
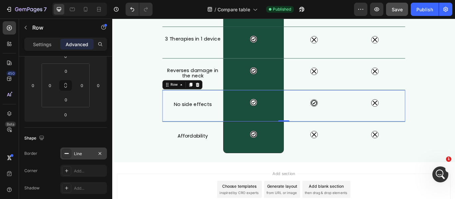
click at [84, 155] on div "Line" at bounding box center [83, 154] width 19 height 6
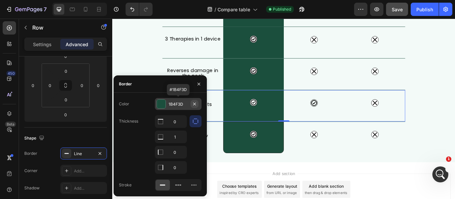
click at [194, 104] on icon "button" at bounding box center [194, 103] width 5 height 5
click at [175, 123] on input "0" at bounding box center [170, 122] width 31 height 12
click at [174, 149] on input "0" at bounding box center [170, 152] width 31 height 12
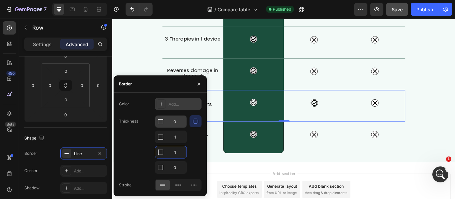
type input "1"
click at [179, 116] on input "0" at bounding box center [170, 122] width 31 height 12
type input "1"
click at [168, 105] on div "Add..." at bounding box center [178, 104] width 47 height 12
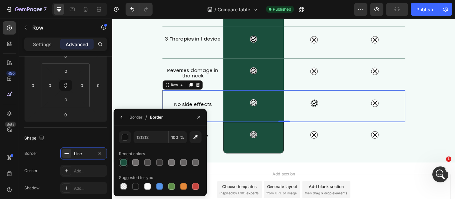
click at [121, 164] on div at bounding box center [123, 162] width 7 height 7
type input "1B4F3D"
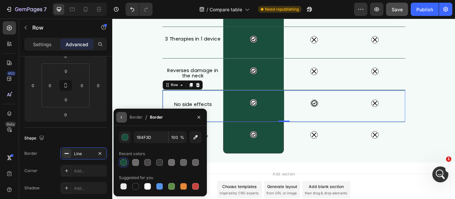
click at [124, 117] on button "button" at bounding box center [121, 117] width 11 height 11
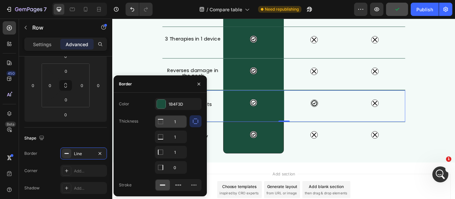
click at [177, 123] on input "1" at bounding box center [170, 122] width 31 height 12
type input "0"
click at [177, 143] on input "1" at bounding box center [170, 137] width 31 height 12
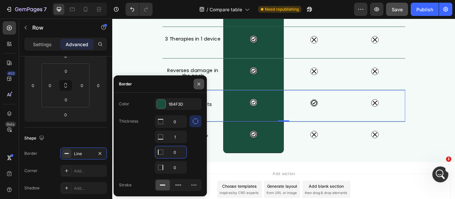
type input "0"
click at [199, 85] on icon "button" at bounding box center [198, 84] width 5 height 5
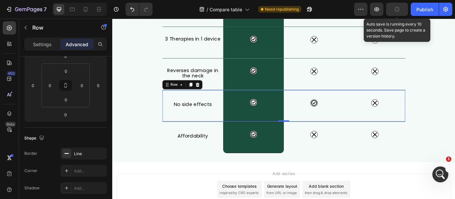
click at [399, 8] on icon "button" at bounding box center [396, 9] width 7 height 7
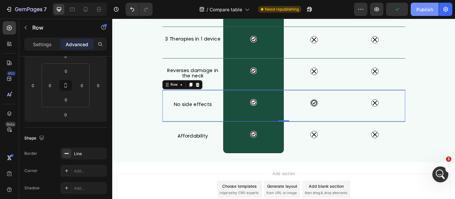
click at [420, 12] on div "Publish" at bounding box center [424, 9] width 17 height 7
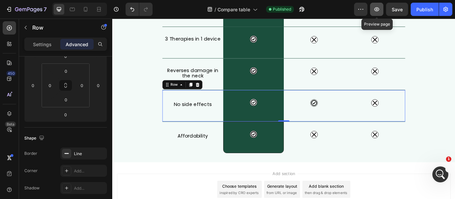
click at [375, 9] on icon "button" at bounding box center [376, 9] width 7 height 7
click at [279, 127] on div "Icon Row" at bounding box center [276, 120] width 71 height 37
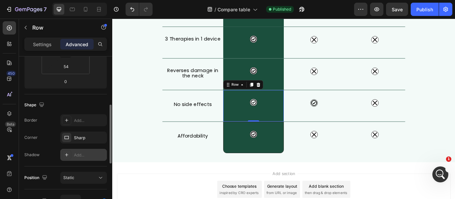
scroll to position [67, 0]
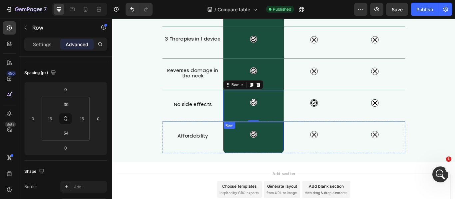
click at [287, 167] on div "Icon Row" at bounding box center [276, 157] width 71 height 37
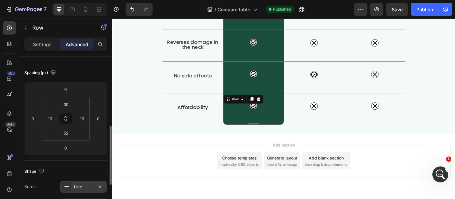
scroll to position [100, 0]
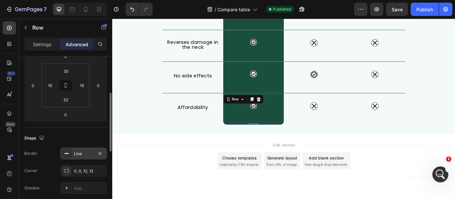
click at [84, 155] on div "Line" at bounding box center [83, 154] width 19 height 6
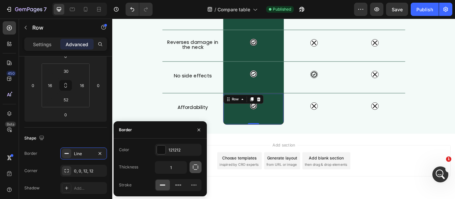
click at [195, 167] on icon "button" at bounding box center [195, 167] width 7 height 7
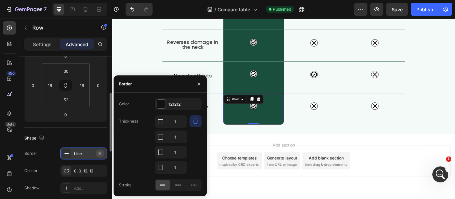
click at [100, 155] on icon "button" at bounding box center [99, 153] width 5 height 5
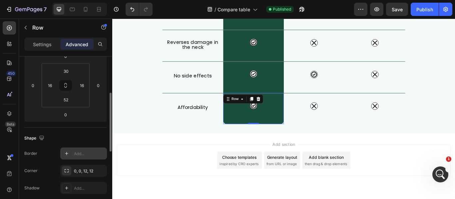
click at [200, 167] on div "Add section Choose templates inspired by CRO experts Generate layout from URL o…" at bounding box center [311, 184] width 389 height 37
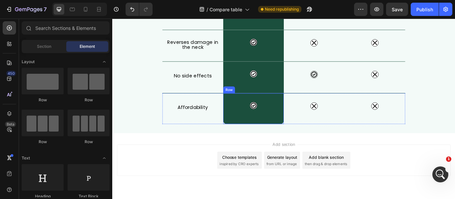
click at [293, 134] on div "Icon Row" at bounding box center [276, 124] width 71 height 36
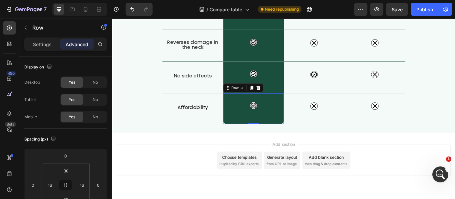
click at [71, 40] on div "Advanced" at bounding box center [76, 44] width 33 height 11
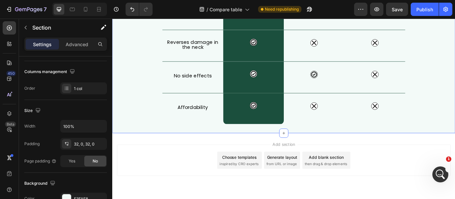
scroll to position [0, 0]
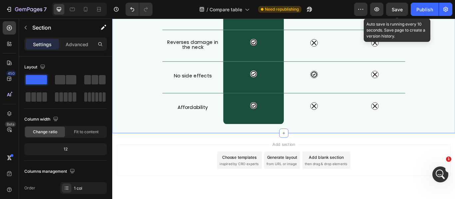
click at [397, 9] on span "Save" at bounding box center [396, 10] width 11 height 6
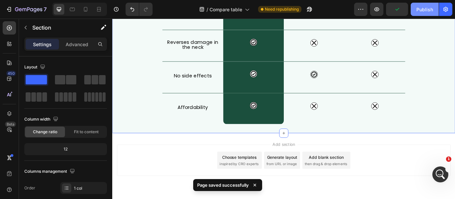
click at [427, 9] on div "Publish" at bounding box center [424, 9] width 17 height 7
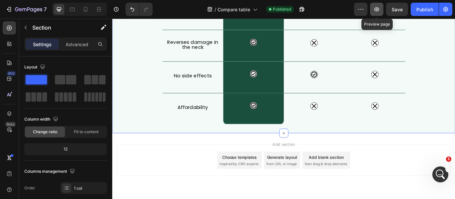
click at [376, 9] on icon "button" at bounding box center [376, 9] width 7 height 7
click at [86, 14] on div at bounding box center [85, 9] width 11 height 11
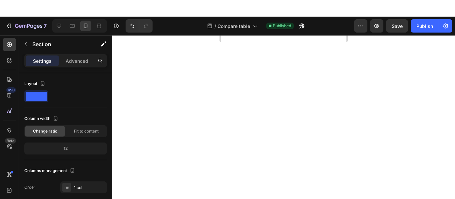
scroll to position [715, 0]
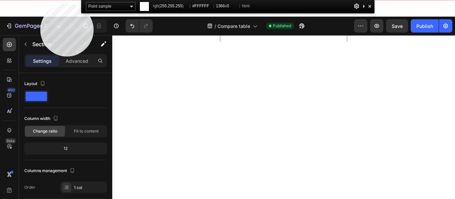
click at [40, 0] on html "7 Version history / Compare table Published Preview Save Publish 450 Beta Secti…" at bounding box center [227, 0] width 455 height 0
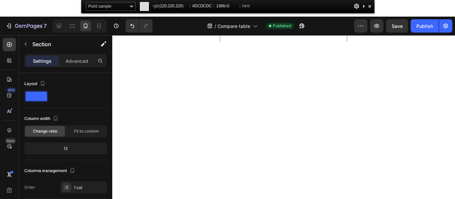
click at [370, 6] on div at bounding box center [369, 6] width 7 height 8
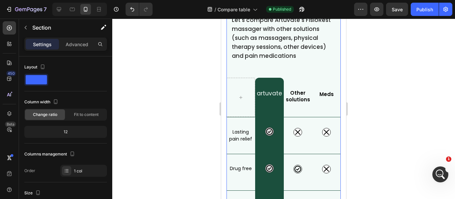
scroll to position [67, 0]
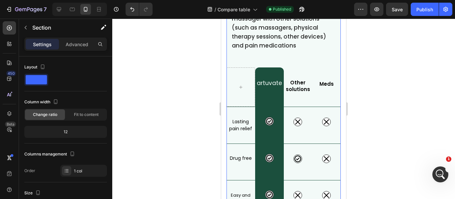
drag, startPoint x: 394, startPoint y: 131, endPoint x: 380, endPoint y: 131, distance: 13.3
click at [394, 131] on div at bounding box center [283, 109] width 342 height 181
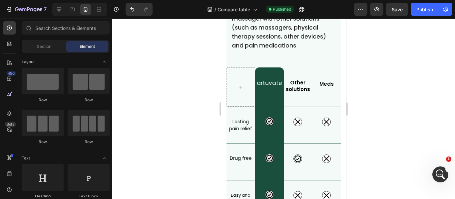
click at [403, 83] on div at bounding box center [283, 109] width 342 height 181
click at [4, 8] on button "X" at bounding box center [2, 4] width 4 height 8
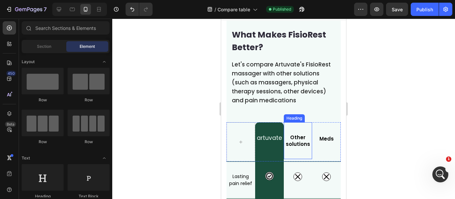
scroll to position [10, 0]
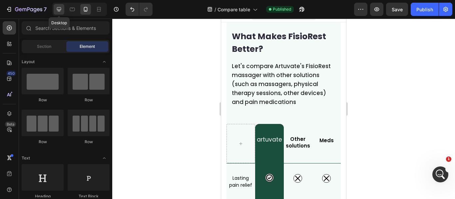
click at [63, 11] on div at bounding box center [59, 9] width 11 height 11
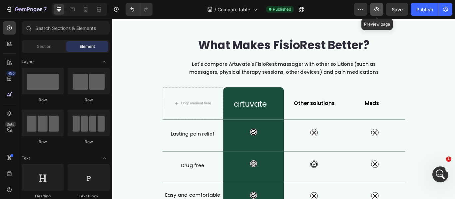
click at [374, 8] on icon "button" at bounding box center [376, 9] width 7 height 7
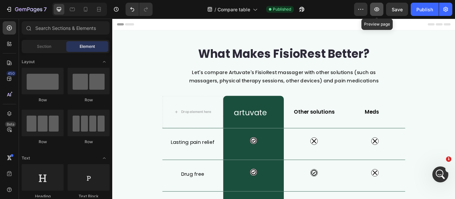
click at [378, 9] on icon "button" at bounding box center [376, 9] width 5 height 4
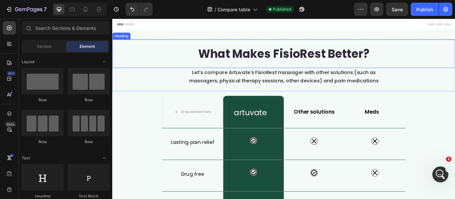
click at [427, 65] on div "What Makes FisioRest Better?" at bounding box center [311, 59] width 399 height 25
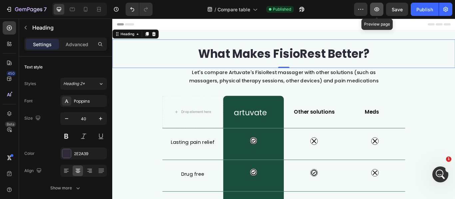
click at [374, 9] on icon "button" at bounding box center [376, 9] width 7 height 7
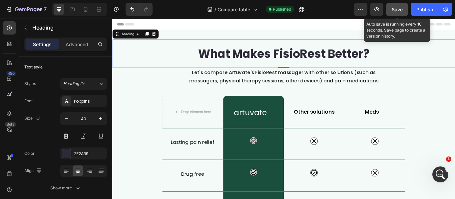
click at [391, 8] on button "Save" at bounding box center [397, 9] width 22 height 13
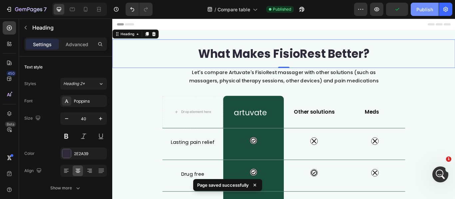
click at [416, 9] on button "Publish" at bounding box center [424, 9] width 28 height 13
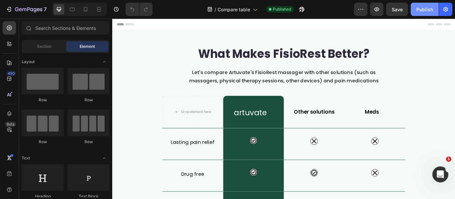
click at [417, 9] on div "Publish" at bounding box center [424, 9] width 17 height 7
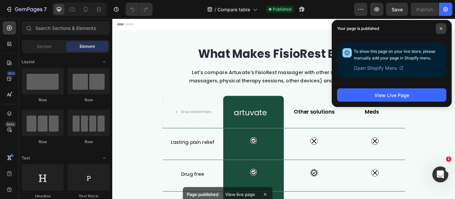
click at [437, 31] on span at bounding box center [440, 28] width 11 height 11
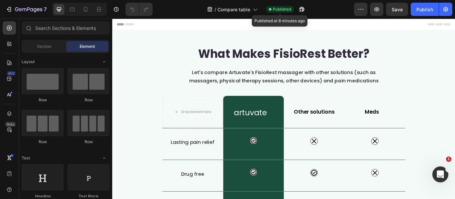
click at [281, 10] on span "Published" at bounding box center [282, 9] width 18 height 6
click at [277, 9] on span "Published" at bounding box center [282, 9] width 18 height 6
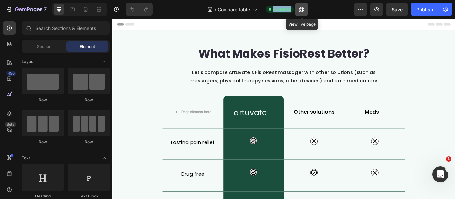
click at [300, 10] on icon "button" at bounding box center [300, 11] width 2 height 2
click at [300, 11] on icon "button" at bounding box center [300, 11] width 2 height 2
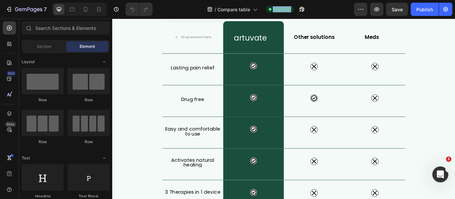
scroll to position [86, 0]
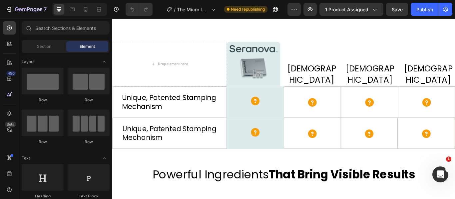
scroll to position [1398, 0]
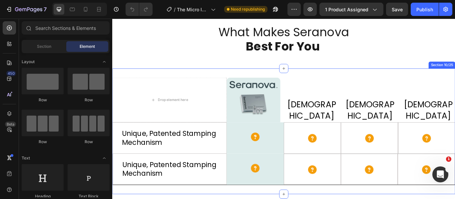
click at [340, 84] on div "Drop element here Image Image Row Qure Text Block Qure Text Block Qure Text Blo…" at bounding box center [311, 150] width 399 height 147
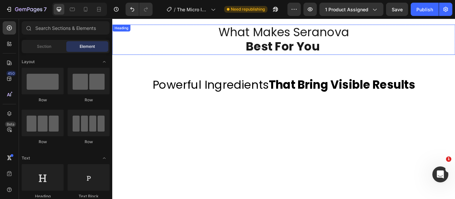
click at [388, 51] on h2 "What Makes Seranova Best For You" at bounding box center [311, 43] width 399 height 35
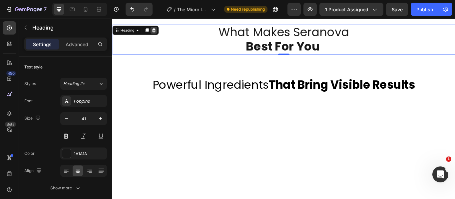
click at [159, 32] on icon at bounding box center [160, 32] width 4 height 5
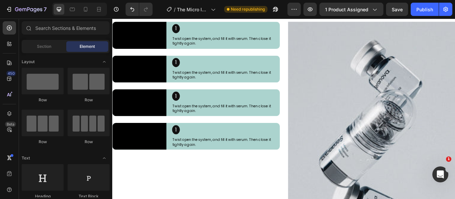
scroll to position [1098, 0]
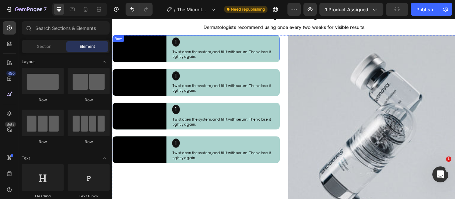
click at [280, 43] on div "1 Heading Twist open the system, and fill it with serum. Then close it tightly …" at bounding box center [244, 53] width 125 height 31
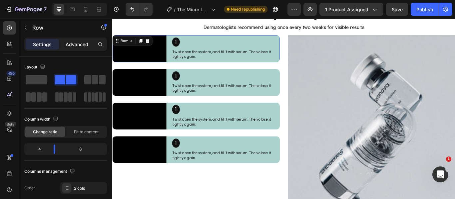
click at [80, 44] on p "Advanced" at bounding box center [77, 44] width 23 height 7
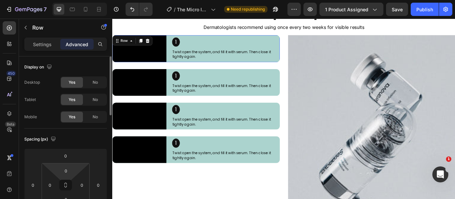
scroll to position [67, 0]
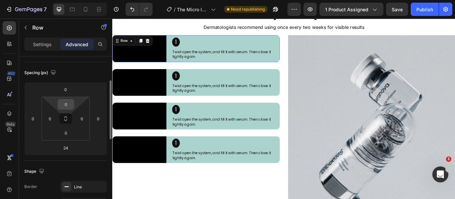
click at [72, 106] on input "0" at bounding box center [65, 104] width 13 height 10
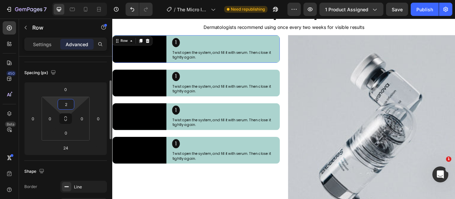
type input "24"
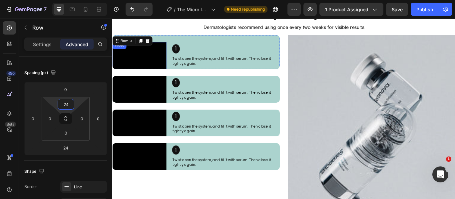
click at [165, 57] on video at bounding box center [143, 61] width 63 height 31
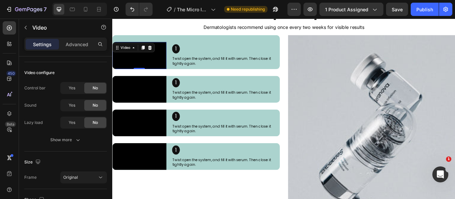
scroll to position [0, 0]
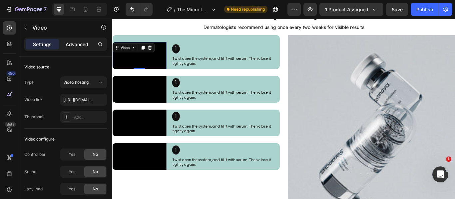
click at [77, 44] on p "Advanced" at bounding box center [77, 44] width 23 height 7
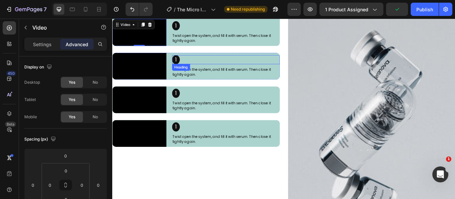
scroll to position [1098, 0]
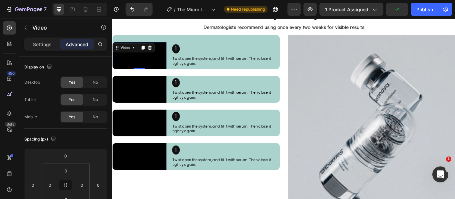
click at [166, 57] on video at bounding box center [143, 61] width 63 height 31
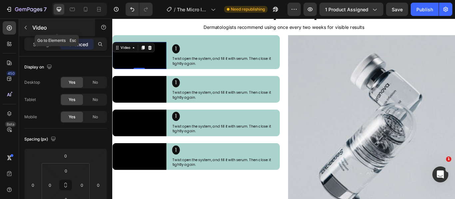
click at [27, 29] on icon "button" at bounding box center [25, 27] width 5 height 5
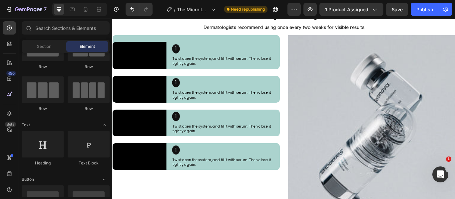
scroll to position [0, 0]
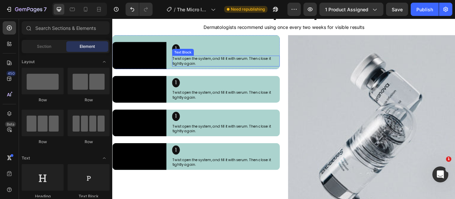
click at [251, 73] on p "Twist open the system, and fill it with serum. Then close it tightly again." at bounding box center [244, 68] width 124 height 11
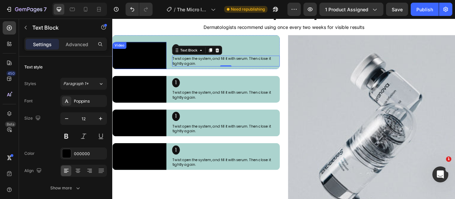
click at [156, 54] on video at bounding box center [143, 61] width 63 height 31
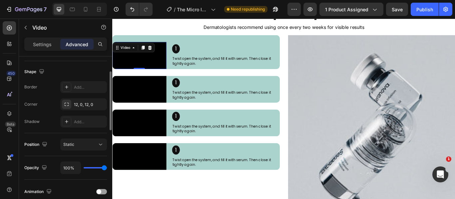
scroll to position [166, 0]
click at [48, 46] on p "Settings" at bounding box center [42, 44] width 19 height 7
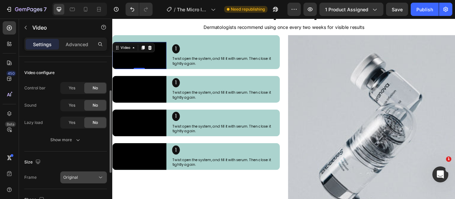
scroll to position [100, 0]
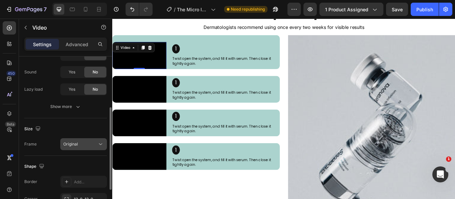
click at [99, 147] on icon at bounding box center [100, 144] width 7 height 7
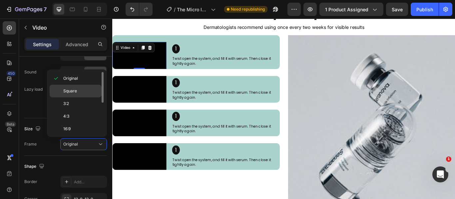
click at [82, 92] on p "Square" at bounding box center [80, 91] width 35 height 6
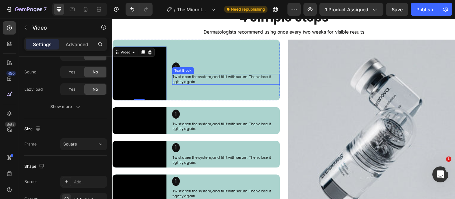
scroll to position [1065, 0]
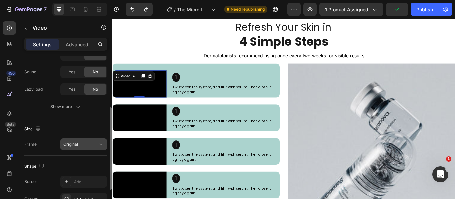
click at [102, 148] on button "Original" at bounding box center [83, 144] width 47 height 12
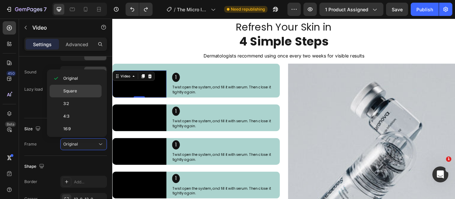
click at [81, 94] on p "Square" at bounding box center [80, 91] width 35 height 6
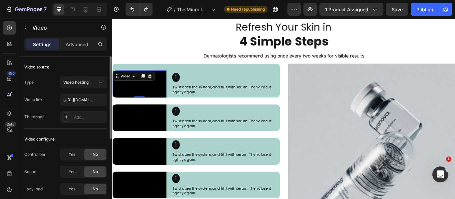
scroll to position [67, 0]
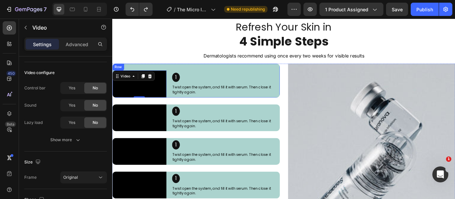
click at [160, 79] on div "Video 0 1 Heading Twist open the system, and fill it with serum. Then close it …" at bounding box center [209, 90] width 195 height 39
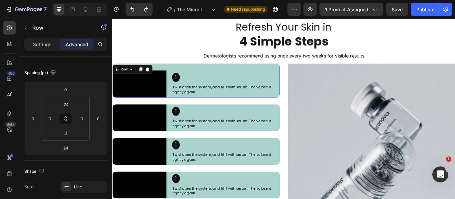
scroll to position [0, 0]
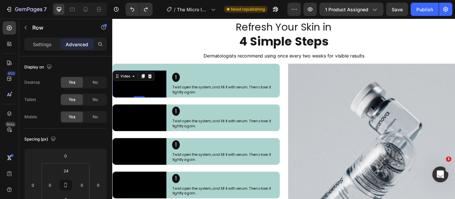
click at [158, 110] on video at bounding box center [143, 94] width 63 height 31
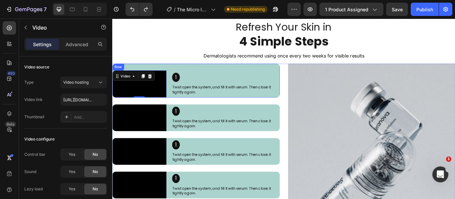
click at [202, 78] on div "Video 0 1 Heading Twist open the system, and fill it with serum. Then close it …" at bounding box center [209, 90] width 195 height 39
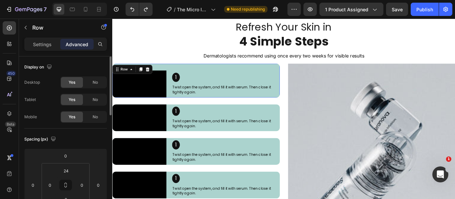
scroll to position [67, 0]
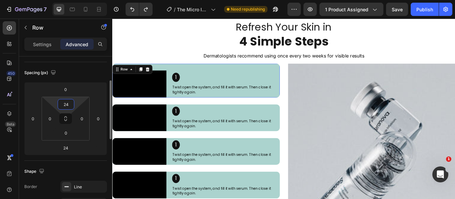
click at [68, 107] on input "24" at bounding box center [65, 104] width 13 height 10
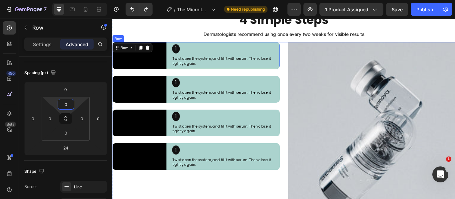
scroll to position [1032, 0]
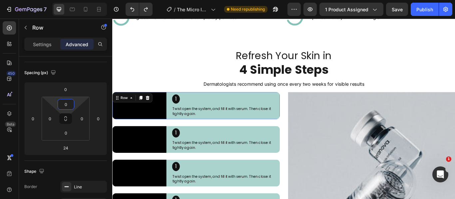
type input "0"
click at [290, 136] on div "1 Heading Twist open the system, and fill it with serum. Then close it tightly …" at bounding box center [244, 119] width 125 height 31
click at [67, 133] on input "0" at bounding box center [65, 133] width 13 height 10
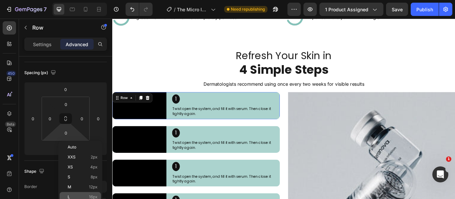
click at [88, 193] on div "L 16px" at bounding box center [80, 197] width 41 height 10
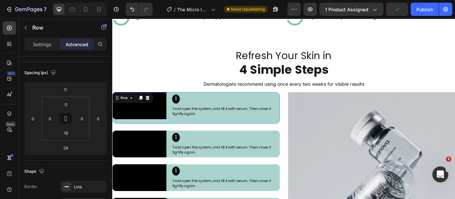
type input "0"
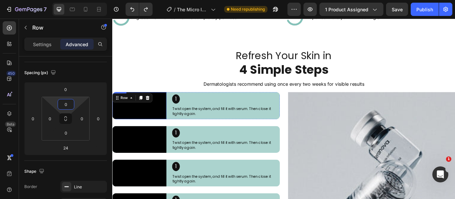
click at [174, 115] on video at bounding box center [143, 119] width 63 height 31
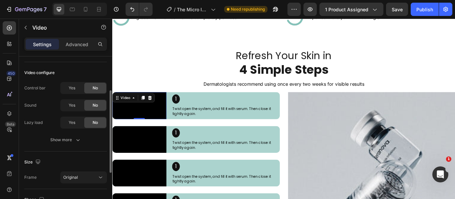
scroll to position [100, 0]
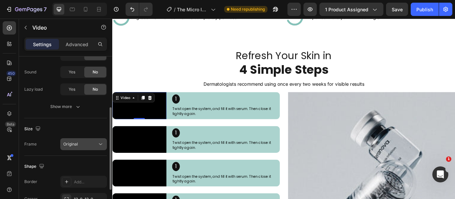
click at [99, 148] on button "Original" at bounding box center [83, 144] width 47 height 12
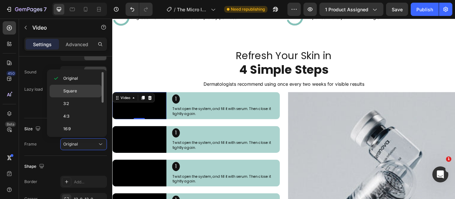
click at [78, 91] on p "Square" at bounding box center [80, 91] width 35 height 6
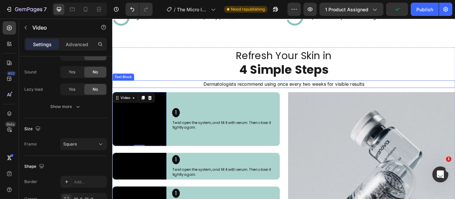
click at [183, 92] on p "Dermatologists recommend using once every two weeks for visible results" at bounding box center [312, 95] width 398 height 7
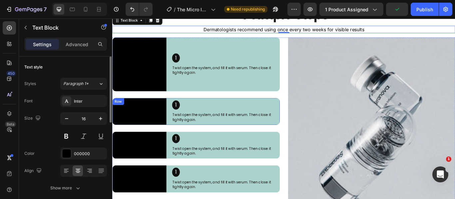
scroll to position [1098, 0]
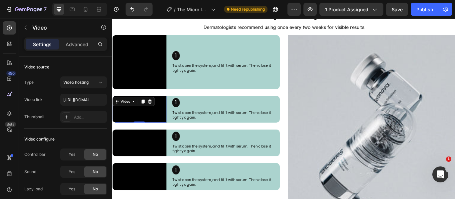
click at [166, 140] on video at bounding box center [143, 124] width 63 height 31
click at [170, 97] on video at bounding box center [143, 69] width 63 height 63
click at [165, 138] on video at bounding box center [143, 124] width 63 height 31
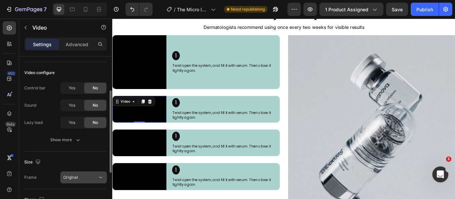
click at [98, 183] on button "Original" at bounding box center [83, 178] width 47 height 12
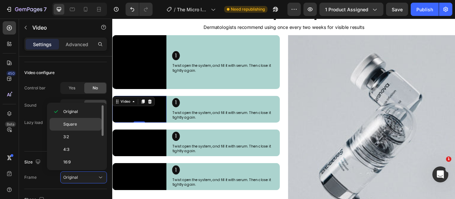
click at [74, 126] on span "Square" at bounding box center [70, 124] width 14 height 6
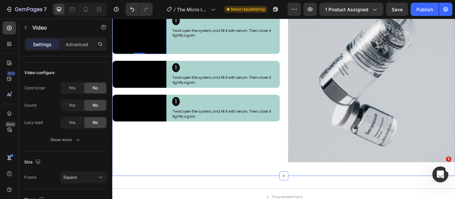
scroll to position [1198, 0]
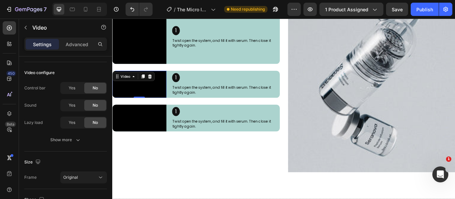
click at [164, 111] on video at bounding box center [143, 95] width 63 height 31
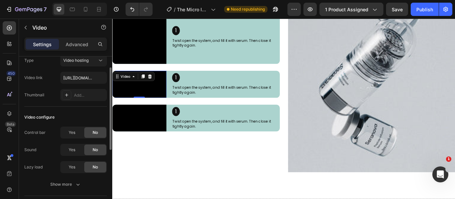
scroll to position [0, 0]
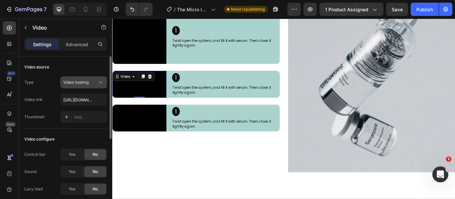
click at [97, 83] on icon at bounding box center [100, 82] width 7 height 7
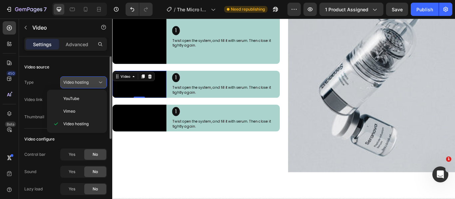
click at [98, 82] on icon at bounding box center [100, 82] width 7 height 7
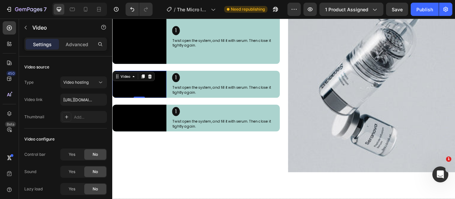
click at [147, 111] on video at bounding box center [143, 95] width 63 height 31
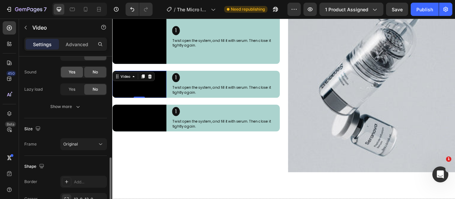
scroll to position [133, 0]
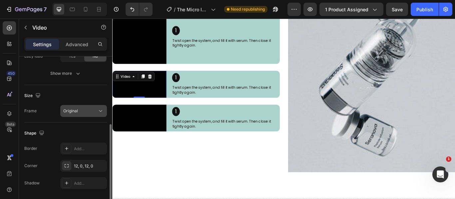
click at [97, 111] on icon at bounding box center [100, 111] width 7 height 7
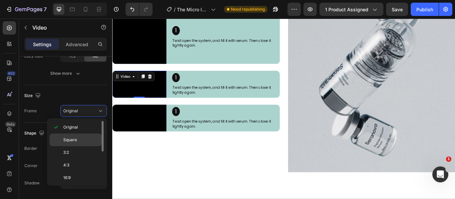
click at [80, 146] on div "Square" at bounding box center [76, 152] width 52 height 13
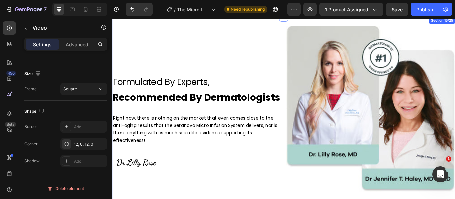
scroll to position [1797, 0]
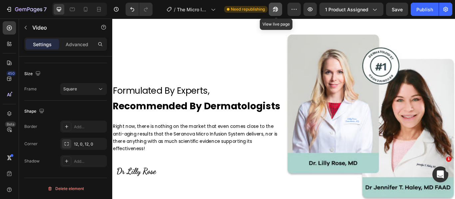
click at [275, 10] on icon "button" at bounding box center [274, 11] width 2 height 2
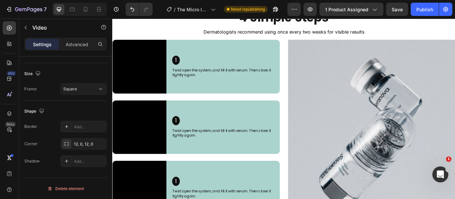
scroll to position [1032, 0]
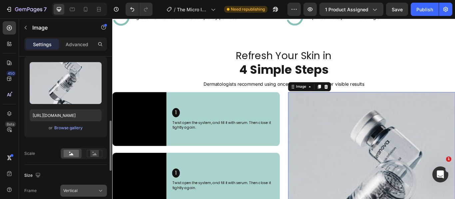
scroll to position [133, 0]
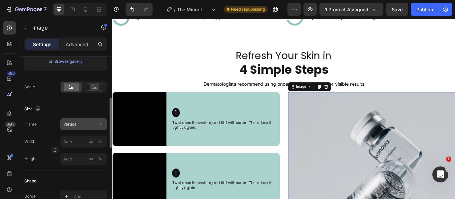
click at [102, 127] on icon at bounding box center [100, 124] width 7 height 7
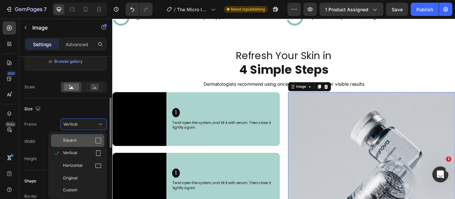
click at [82, 141] on div "Square" at bounding box center [82, 140] width 39 height 7
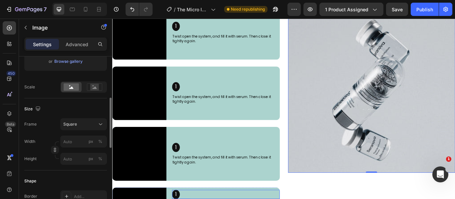
scroll to position [1131, 0]
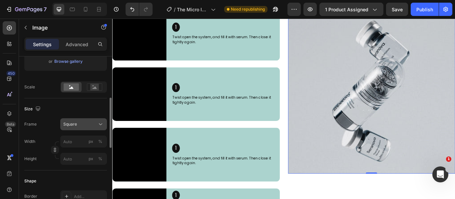
click at [97, 127] on icon at bounding box center [100, 124] width 7 height 7
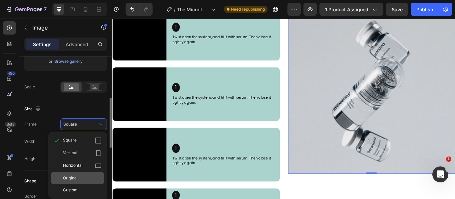
click at [77, 178] on span "Original" at bounding box center [70, 178] width 15 height 6
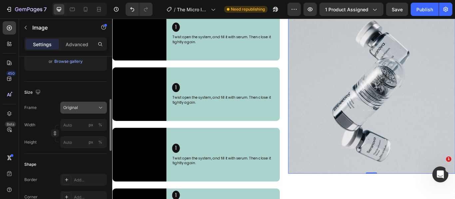
click at [104, 110] on button "Original" at bounding box center [83, 108] width 47 height 12
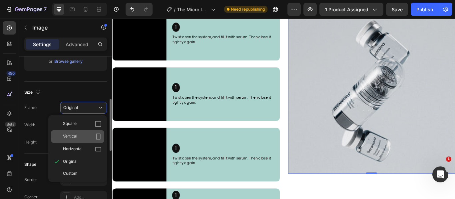
click at [90, 132] on div "Vertical" at bounding box center [77, 136] width 53 height 13
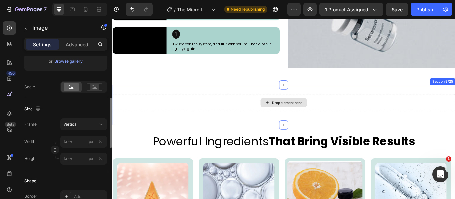
scroll to position [1331, 0]
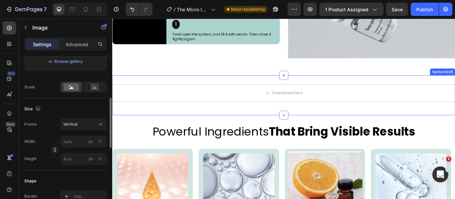
click at [414, 131] on div "Drop element here Row Section 9/25" at bounding box center [311, 108] width 399 height 47
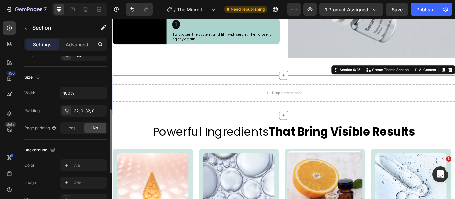
scroll to position [0, 0]
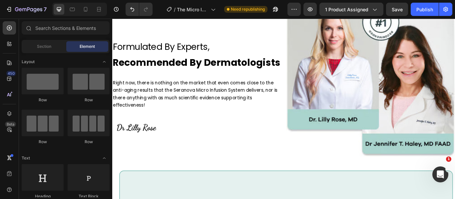
scroll to position [1722, 0]
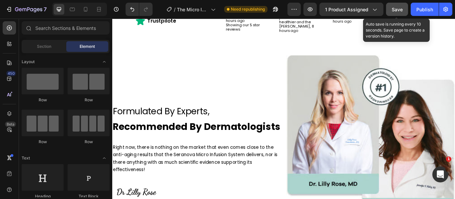
click at [398, 7] on span "Save" at bounding box center [396, 10] width 11 height 6
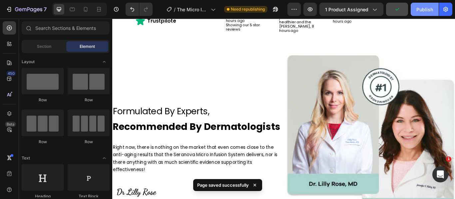
click at [422, 7] on div "Publish" at bounding box center [424, 9] width 17 height 7
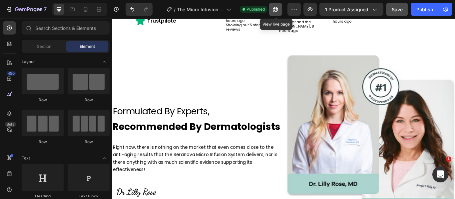
click at [275, 10] on icon "button" at bounding box center [274, 11] width 2 height 2
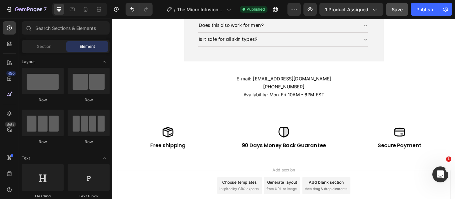
scroll to position [2222, 0]
click at [89, 12] on icon at bounding box center [85, 9] width 7 height 7
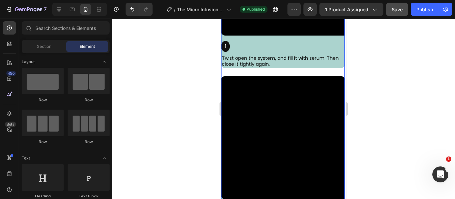
scroll to position [1229, 0]
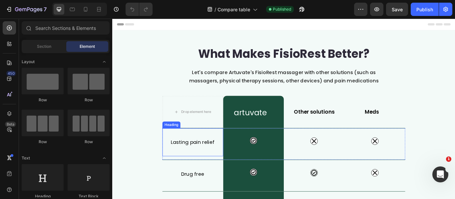
click at [203, 165] on h2 "Lasting pain relief" at bounding box center [205, 162] width 71 height 11
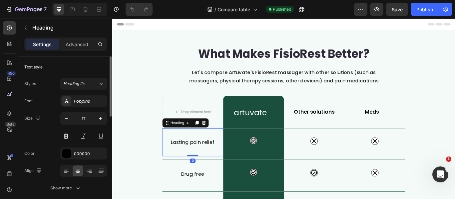
scroll to position [67, 0]
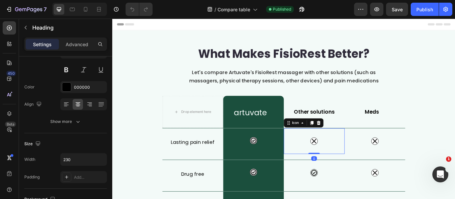
click at [345, 167] on div "Icon 0" at bounding box center [347, 162] width 71 height 30
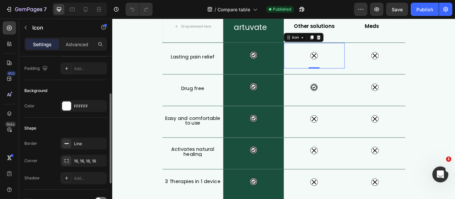
scroll to position [0, 0]
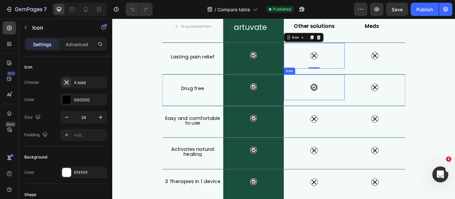
click at [362, 106] on div "Icon" at bounding box center [347, 99] width 71 height 30
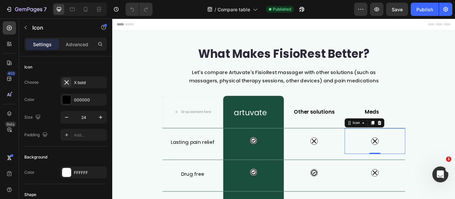
click at [430, 160] on div "Icon 0" at bounding box center [418, 162] width 71 height 30
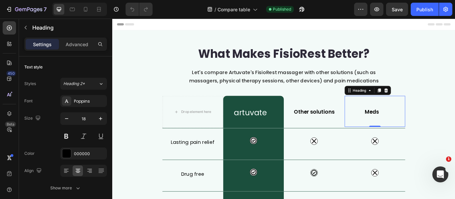
click at [419, 128] on h2 "Meds" at bounding box center [415, 127] width 64 height 12
click at [72, 41] on p "Advanced" at bounding box center [77, 44] width 23 height 7
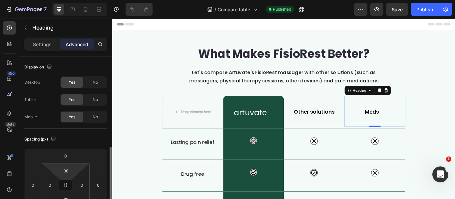
scroll to position [100, 0]
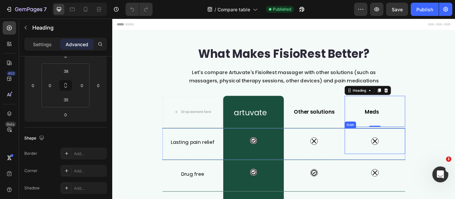
click at [417, 165] on icon at bounding box center [418, 162] width 8 height 8
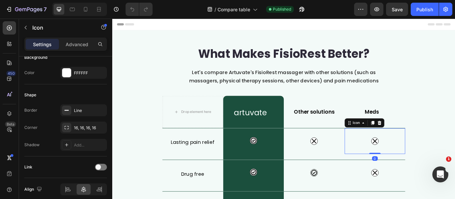
scroll to position [0, 0]
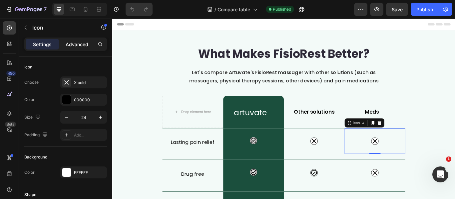
click at [76, 46] on p "Advanced" at bounding box center [77, 44] width 23 height 7
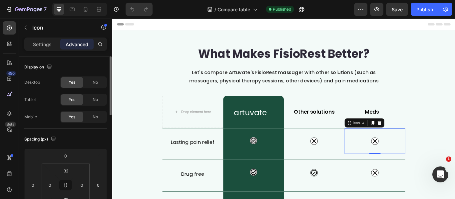
scroll to position [67, 0]
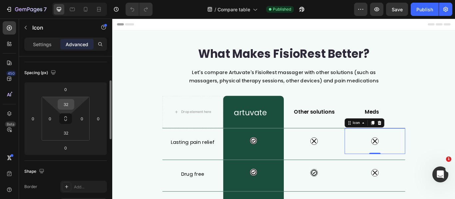
click at [70, 107] on input "32" at bounding box center [65, 104] width 13 height 10
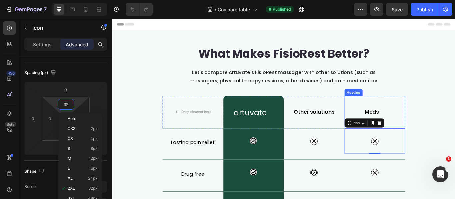
click at [433, 130] on h2 "Meds" at bounding box center [415, 127] width 64 height 12
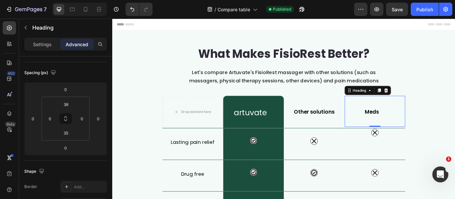
scroll to position [0, 0]
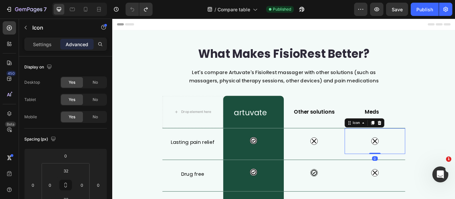
click at [426, 167] on div "Icon 0" at bounding box center [418, 162] width 71 height 30
click at [69, 170] on input "32" at bounding box center [65, 171] width 13 height 10
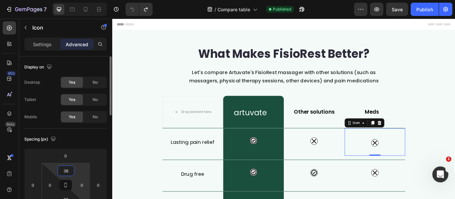
scroll to position [67, 0]
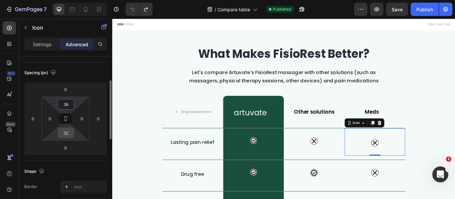
type input "38"
click at [69, 133] on input "32" at bounding box center [65, 133] width 13 height 10
type input "35"
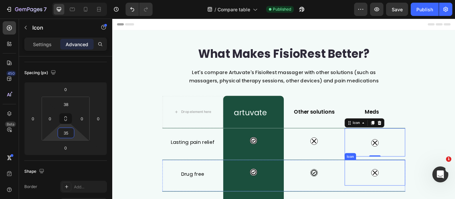
click at [422, 199] on div "Icon" at bounding box center [418, 199] width 71 height 30
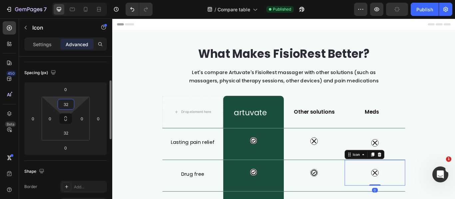
click at [72, 107] on input "32" at bounding box center [65, 104] width 13 height 10
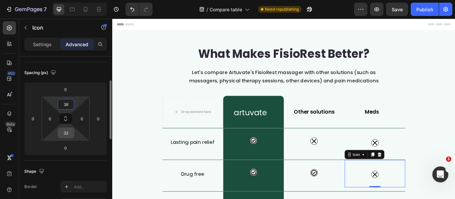
type input "38"
click at [68, 134] on input "32" at bounding box center [65, 133] width 13 height 10
type input "35"
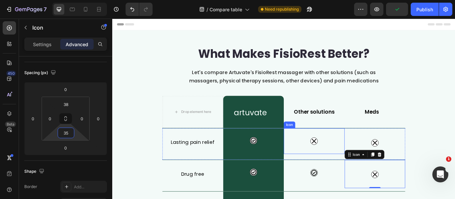
click at [344, 170] on div "Icon" at bounding box center [347, 162] width 71 height 30
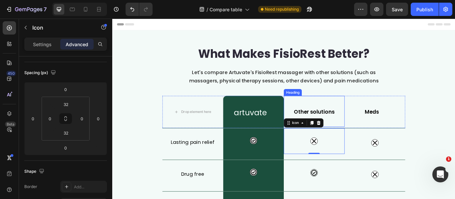
click at [361, 134] on div "Other solutions Heading" at bounding box center [347, 127] width 71 height 36
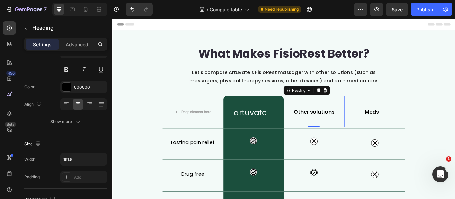
scroll to position [0, 0]
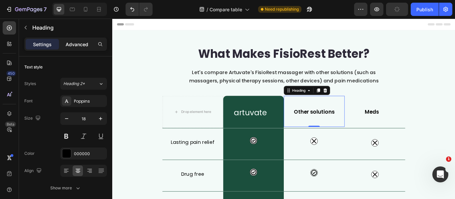
click at [75, 44] on p "Advanced" at bounding box center [77, 44] width 23 height 7
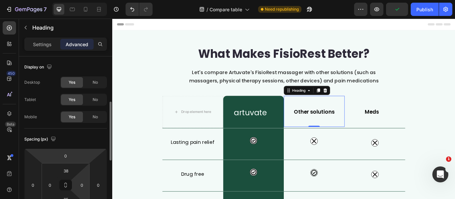
scroll to position [33, 0]
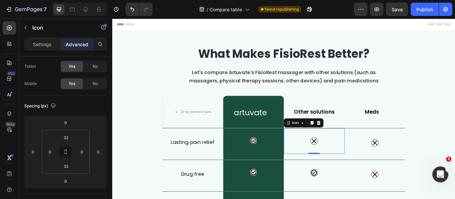
click at [349, 170] on div "Icon 0" at bounding box center [347, 162] width 71 height 30
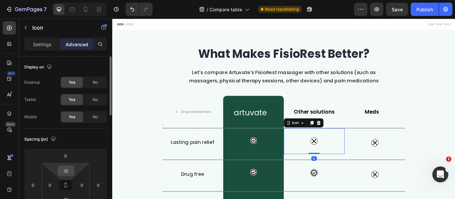
click at [68, 172] on input "32" at bounding box center [65, 171] width 13 height 10
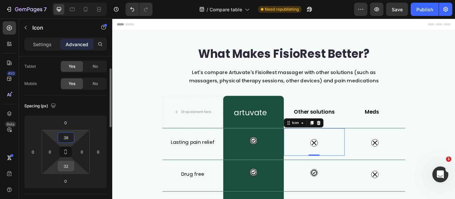
type input "38"
click at [69, 168] on input "32" at bounding box center [65, 166] width 13 height 10
type input "35"
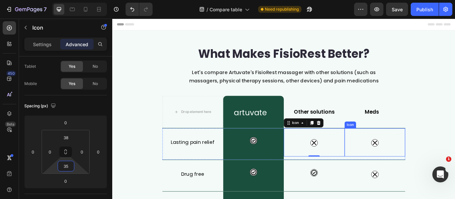
click at [416, 158] on div "Icon" at bounding box center [418, 163] width 71 height 33
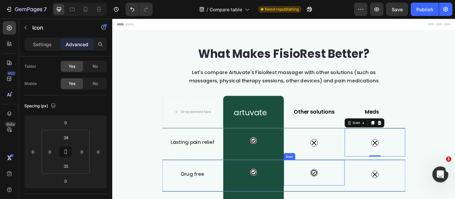
click at [351, 199] on div "Icon" at bounding box center [347, 199] width 71 height 30
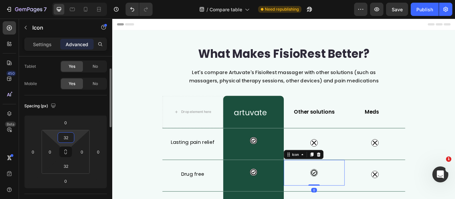
click at [70, 140] on input "32" at bounding box center [65, 138] width 13 height 10
type input "38"
click at [403, 199] on div "Icon" at bounding box center [418, 200] width 71 height 33
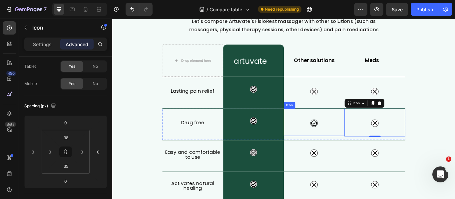
scroll to position [67, 0]
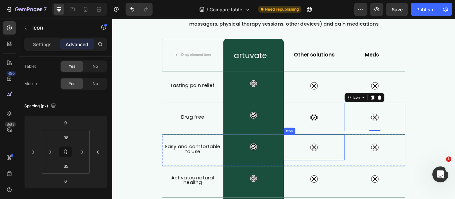
click at [348, 178] on div "Icon" at bounding box center [347, 169] width 71 height 30
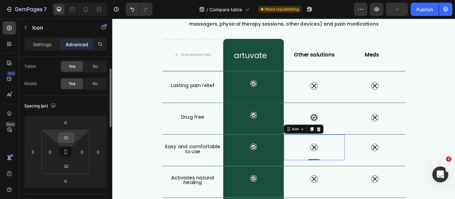
click at [72, 139] on input "32" at bounding box center [65, 138] width 13 height 10
type input "38"
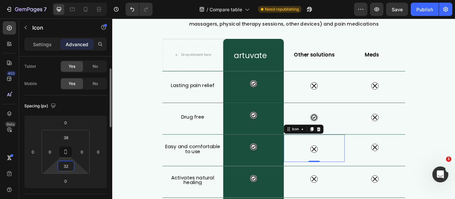
click at [70, 167] on input "32" at bounding box center [65, 166] width 13 height 10
type input "35"
click at [417, 167] on icon at bounding box center [417, 168] width 5 height 5
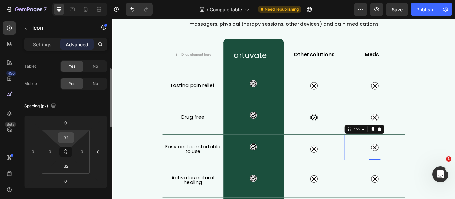
click at [70, 139] on input "32" at bounding box center [65, 138] width 13 height 10
type input "38"
click at [71, 165] on input "32" at bounding box center [65, 166] width 13 height 10
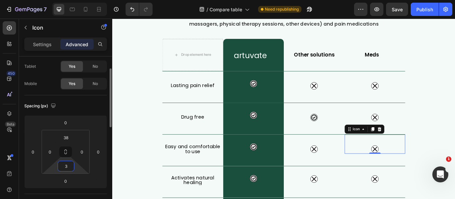
type input "35"
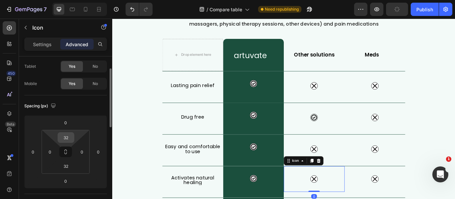
click at [72, 140] on input "32" at bounding box center [65, 138] width 13 height 10
type input "38"
click at [71, 166] on input "32" at bounding box center [65, 166] width 13 height 10
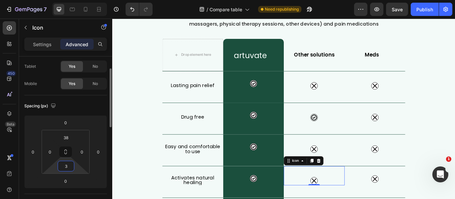
type input "35"
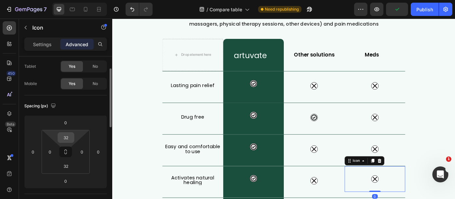
click at [73, 136] on div "32" at bounding box center [66, 137] width 17 height 11
click at [70, 138] on input "32" at bounding box center [65, 138] width 13 height 10
type input "38"
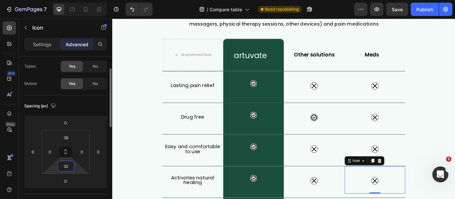
click at [70, 163] on input "32" at bounding box center [65, 166] width 13 height 10
type input "35"
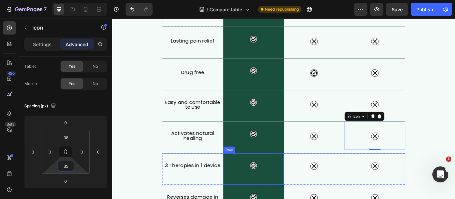
scroll to position [166, 0]
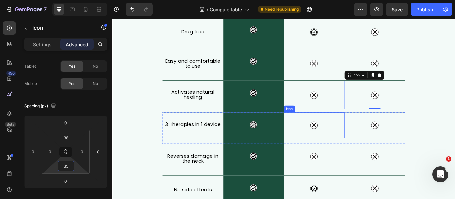
click at [346, 145] on icon at bounding box center [347, 143] width 8 height 8
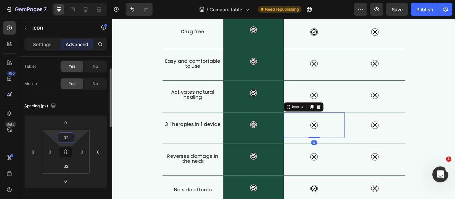
click at [66, 141] on input "32" at bounding box center [65, 138] width 13 height 10
type input "38"
click at [70, 167] on input "32" at bounding box center [65, 166] width 13 height 10
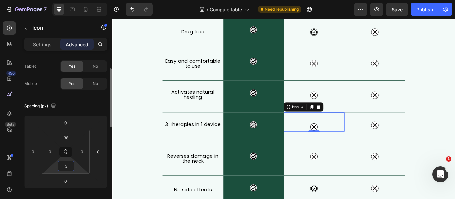
type input "35"
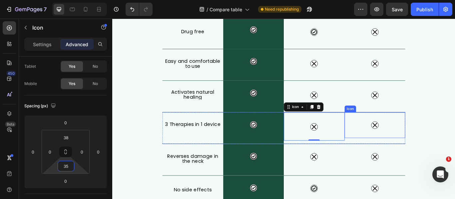
click at [414, 155] on div "Icon" at bounding box center [418, 143] width 71 height 30
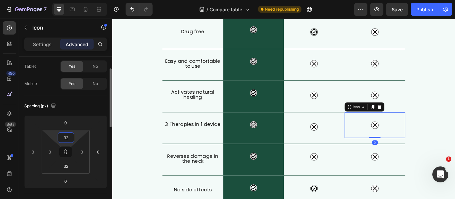
click at [71, 137] on input "32" at bounding box center [65, 138] width 13 height 10
type input "38"
click at [68, 166] on input "32" at bounding box center [65, 166] width 13 height 10
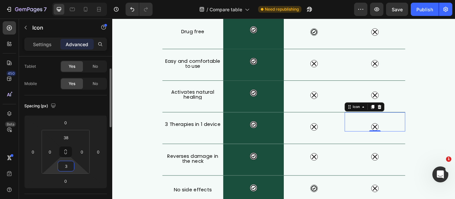
type input "35"
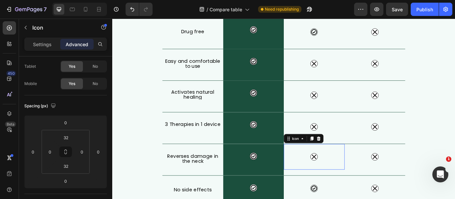
click at [343, 184] on div "Icon 0" at bounding box center [347, 180] width 71 height 30
click at [67, 136] on input "32" at bounding box center [65, 138] width 13 height 10
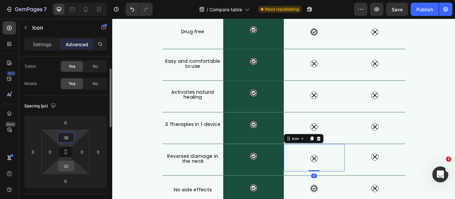
type input "38"
click at [65, 166] on input "32" at bounding box center [65, 166] width 13 height 10
type input "35"
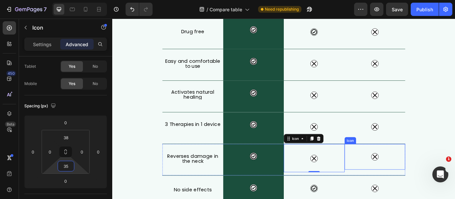
click at [401, 187] on div "Icon" at bounding box center [418, 180] width 71 height 30
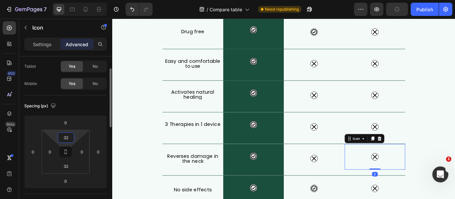
click at [71, 139] on input "32" at bounding box center [65, 138] width 13 height 10
type input "38"
click at [66, 166] on input "32" at bounding box center [65, 166] width 13 height 10
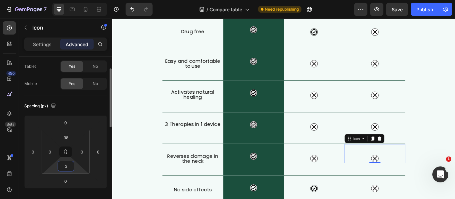
type input "35"
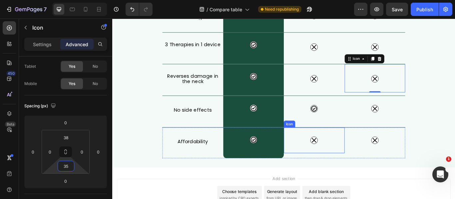
scroll to position [266, 0]
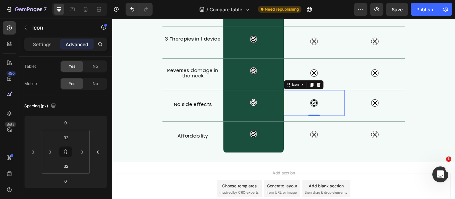
click at [359, 127] on div "Icon 0" at bounding box center [347, 117] width 71 height 30
click at [364, 87] on div "Icon" at bounding box center [347, 81] width 71 height 33
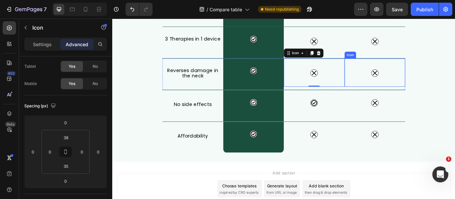
click at [396, 86] on div "Icon" at bounding box center [418, 81] width 71 height 33
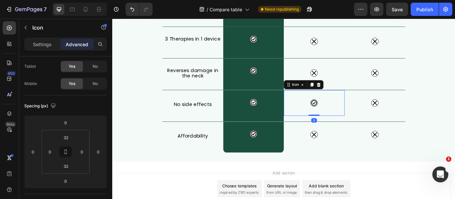
click at [352, 116] on div "Icon 0" at bounding box center [347, 117] width 71 height 30
click at [69, 139] on input "32" at bounding box center [65, 138] width 13 height 10
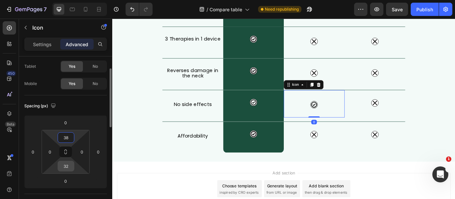
type input "38"
click at [67, 164] on input "32" at bounding box center [65, 166] width 13 height 10
type input "35"
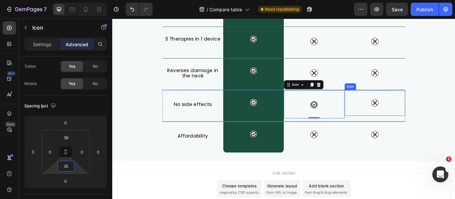
click at [419, 128] on div "Icon" at bounding box center [418, 117] width 71 height 30
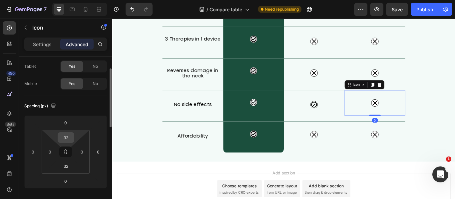
click at [66, 138] on input "32" at bounding box center [65, 138] width 13 height 10
type input "38"
click at [70, 168] on input "32" at bounding box center [65, 166] width 13 height 10
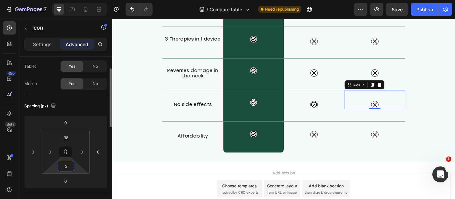
type input "35"
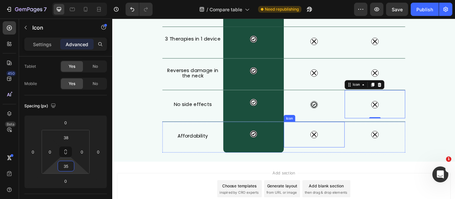
click at [344, 164] on div "Icon" at bounding box center [347, 154] width 71 height 30
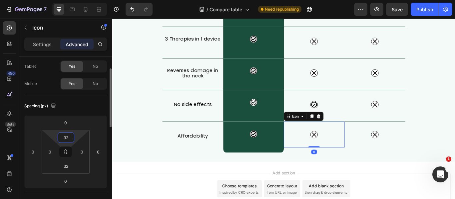
click at [70, 140] on input "32" at bounding box center [65, 138] width 13 height 10
type input "38"
click at [69, 164] on input "32" at bounding box center [65, 166] width 13 height 10
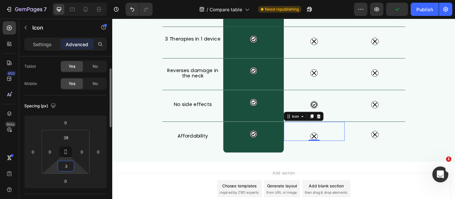
type input "35"
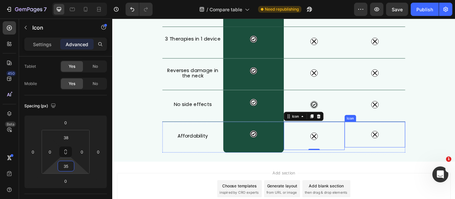
click at [428, 158] on div "Icon" at bounding box center [418, 154] width 71 height 30
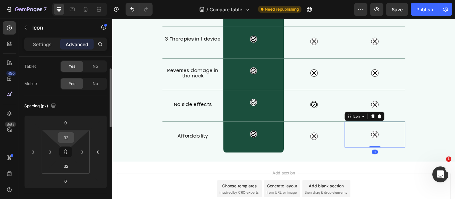
click at [73, 135] on div "32" at bounding box center [66, 137] width 17 height 11
click at [72, 136] on input "32" at bounding box center [65, 138] width 13 height 10
type input "38"
click at [70, 167] on input "32" at bounding box center [65, 166] width 13 height 10
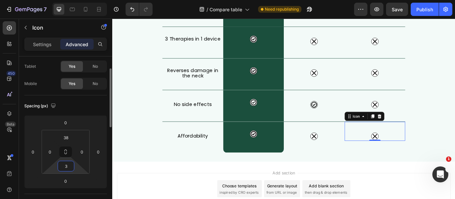
type input "35"
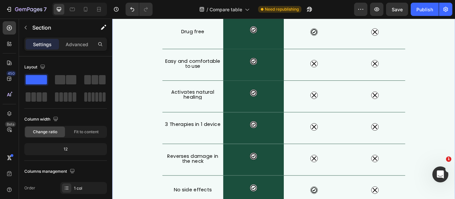
scroll to position [67, 0]
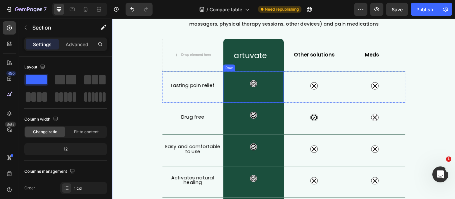
click at [283, 103] on div "Icon Row" at bounding box center [276, 98] width 71 height 37
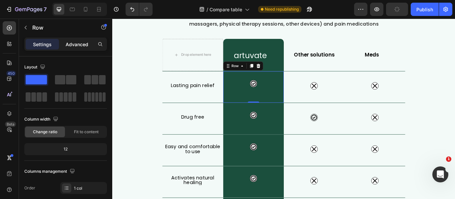
click at [78, 45] on p "Advanced" at bounding box center [77, 44] width 23 height 7
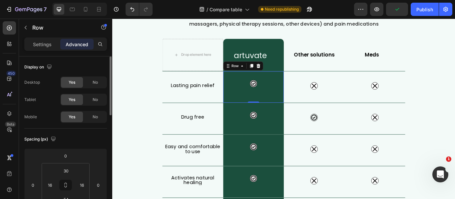
scroll to position [33, 0]
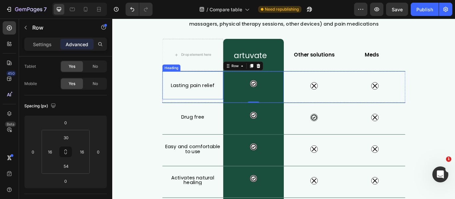
click at [207, 101] on h2 "Lasting pain relief" at bounding box center [205, 96] width 71 height 11
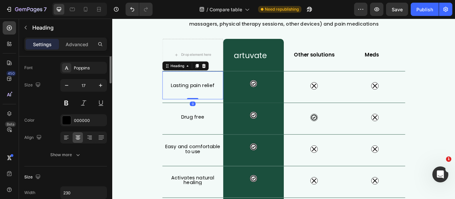
scroll to position [0, 0]
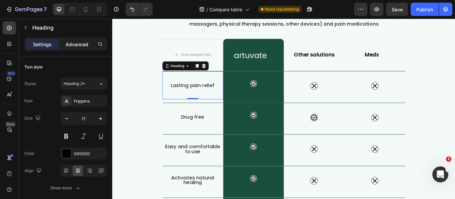
click at [81, 44] on p "Advanced" at bounding box center [77, 44] width 23 height 7
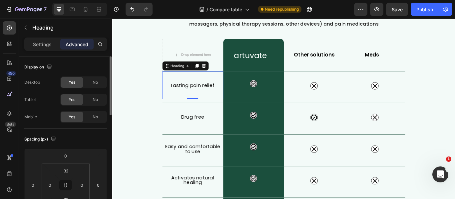
scroll to position [33, 0]
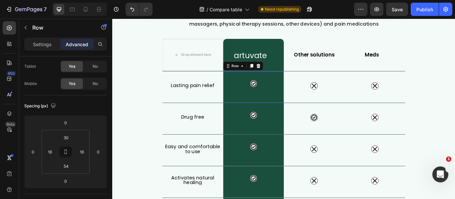
click at [286, 106] on div "Icon Row 0" at bounding box center [276, 98] width 71 height 37
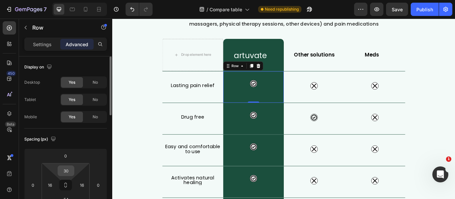
click at [74, 169] on div "30" at bounding box center [66, 171] width 17 height 11
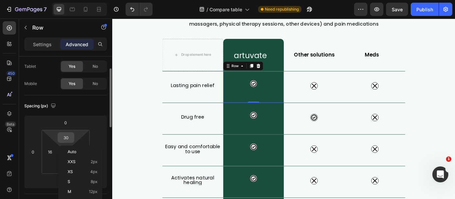
click at [69, 140] on input "30" at bounding box center [65, 138] width 13 height 10
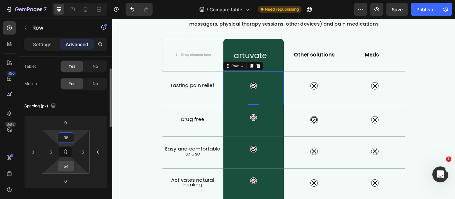
type input "38"
click at [70, 167] on input "54" at bounding box center [65, 166] width 13 height 10
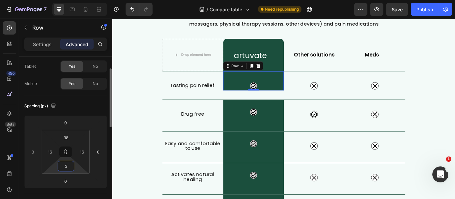
type input "35"
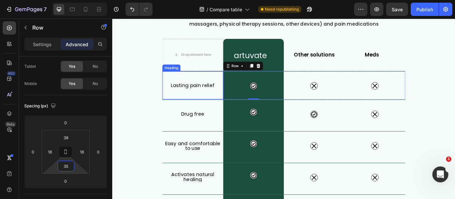
click at [209, 106] on div "Lasting pain relief Heading" at bounding box center [205, 96] width 71 height 33
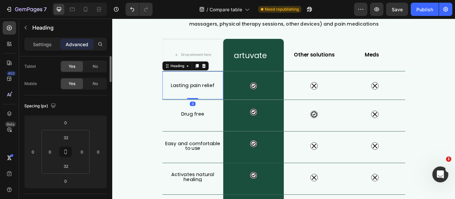
scroll to position [0, 0]
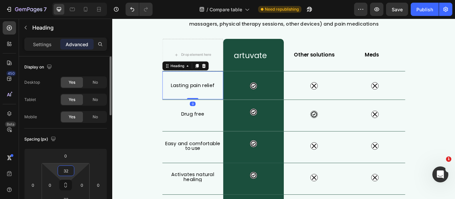
click at [68, 166] on input "32" at bounding box center [65, 171] width 13 height 10
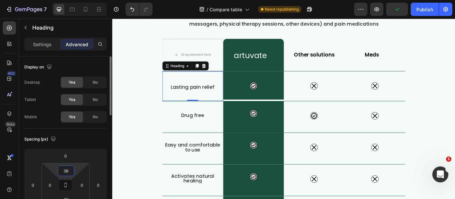
scroll to position [33, 0]
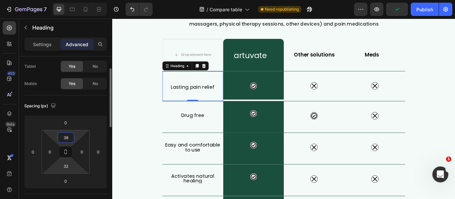
type input "38"
click at [72, 170] on input "32" at bounding box center [65, 166] width 13 height 10
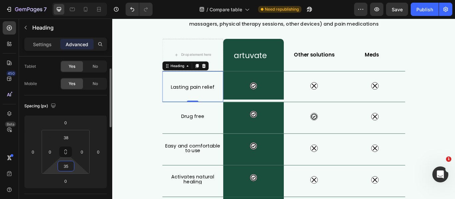
type input "3"
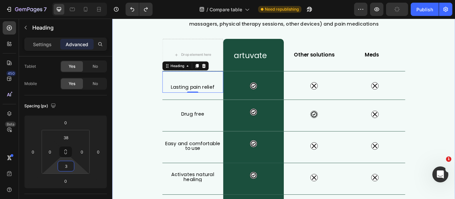
click at [152, 126] on div "What Makes FisioRest Better? Heading Let's compare Artuvate's FisioRest massage…" at bounding box center [311, 173] width 399 height 395
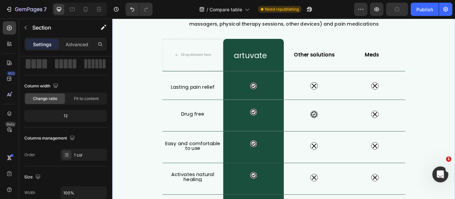
scroll to position [0, 0]
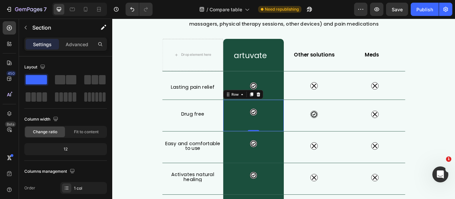
click at [275, 138] on div "Icon Row 0" at bounding box center [276, 131] width 71 height 37
click at [79, 42] on p "Advanced" at bounding box center [77, 44] width 23 height 7
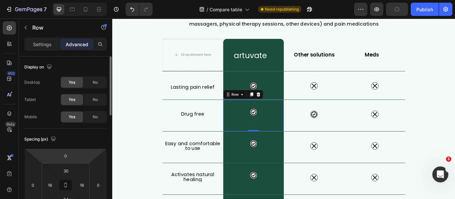
scroll to position [33, 0]
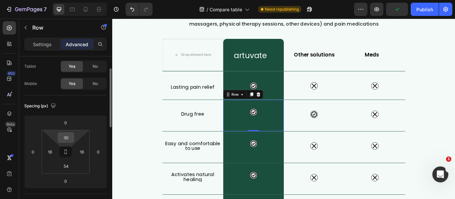
click at [69, 134] on input "30" at bounding box center [65, 138] width 13 height 10
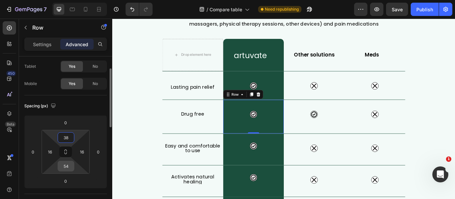
type input "38"
click at [69, 165] on input "54" at bounding box center [65, 166] width 13 height 10
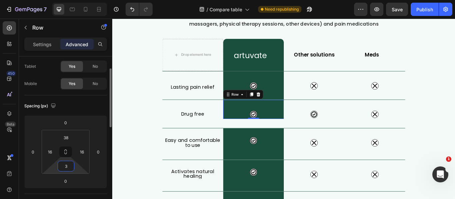
type input "35"
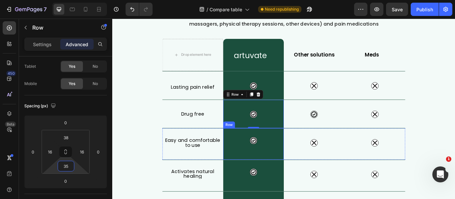
click at [277, 170] on div "Icon Row" at bounding box center [276, 165] width 71 height 37
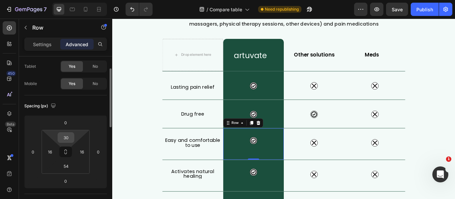
click at [67, 138] on input "30" at bounding box center [65, 138] width 13 height 10
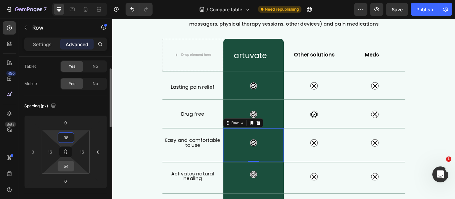
type input "38"
click at [71, 168] on input "54" at bounding box center [65, 166] width 13 height 10
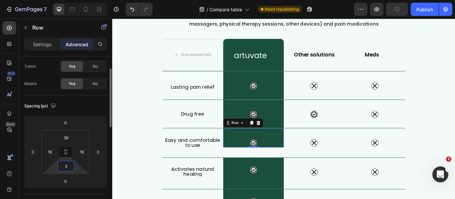
type input "35"
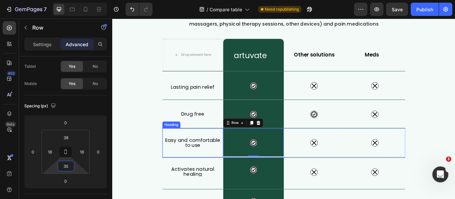
click at [200, 171] on div "Easy and comfortable to use Heading" at bounding box center [205, 164] width 71 height 34
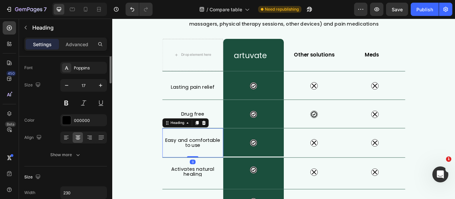
scroll to position [0, 0]
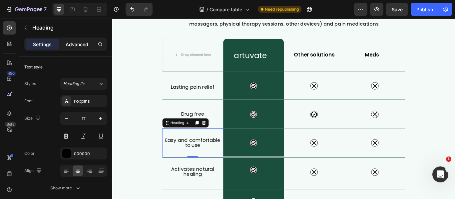
click at [74, 47] on p "Advanced" at bounding box center [77, 44] width 23 height 7
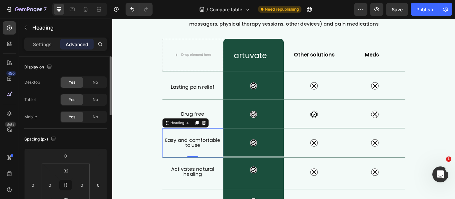
scroll to position [33, 0]
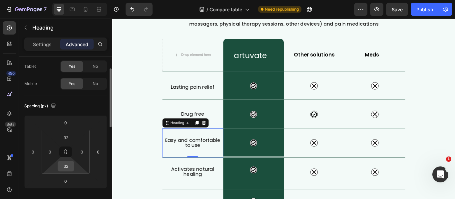
click at [71, 168] on input "32" at bounding box center [65, 166] width 13 height 10
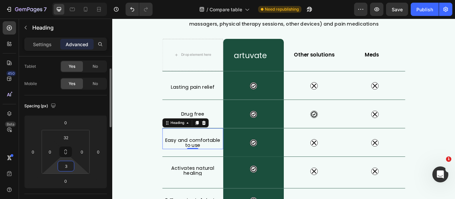
type input "30"
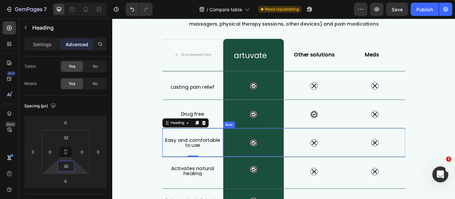
click at [286, 171] on div "Icon Row" at bounding box center [276, 163] width 71 height 33
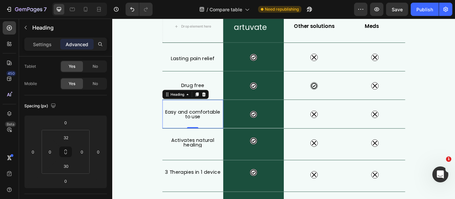
click at [222, 139] on div "Easy and comfortable to use Heading 0" at bounding box center [205, 129] width 71 height 33
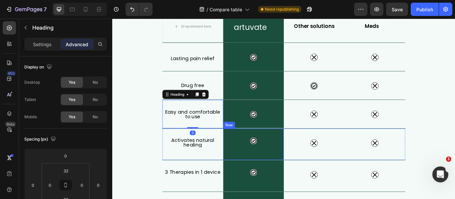
click at [274, 176] on div "Icon Row" at bounding box center [276, 165] width 71 height 37
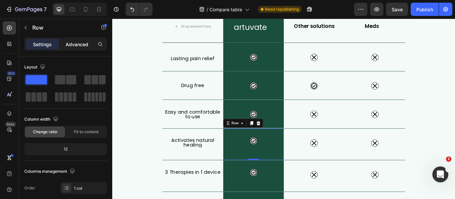
click at [80, 43] on p "Advanced" at bounding box center [77, 44] width 23 height 7
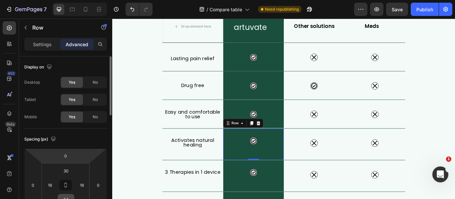
scroll to position [33, 0]
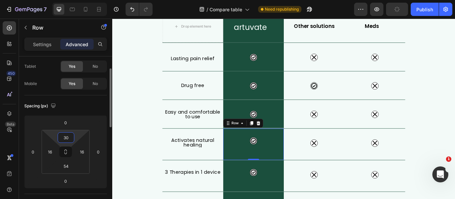
click at [71, 135] on input "30" at bounding box center [65, 138] width 13 height 10
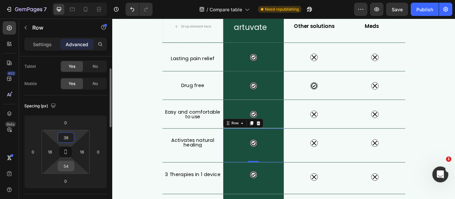
type input "38"
click at [66, 165] on input "54" at bounding box center [65, 166] width 13 height 10
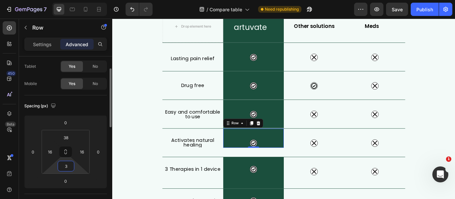
type input "35"
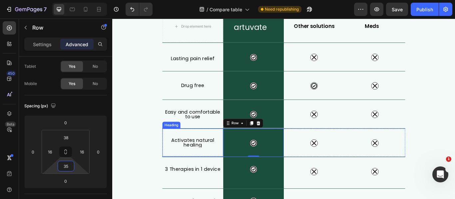
click at [190, 168] on h2 "Activates natural healing" at bounding box center [205, 163] width 71 height 11
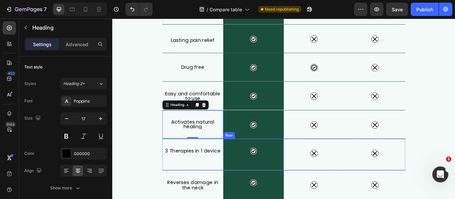
scroll to position [133, 0]
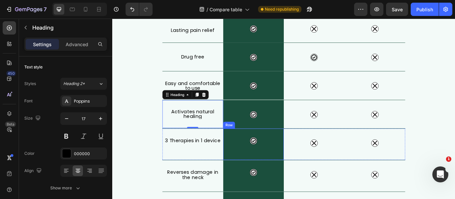
click at [277, 173] on div "Icon Row" at bounding box center [276, 165] width 71 height 37
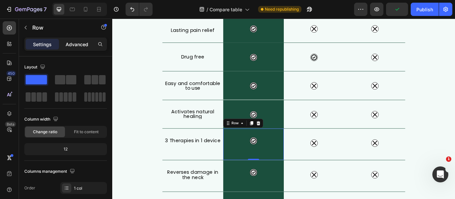
click at [72, 44] on p "Advanced" at bounding box center [77, 44] width 23 height 7
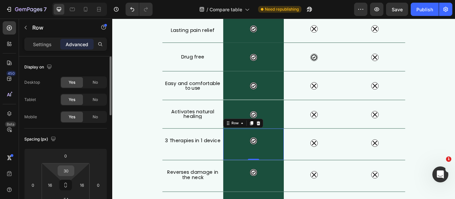
click at [69, 171] on input "30" at bounding box center [65, 171] width 13 height 10
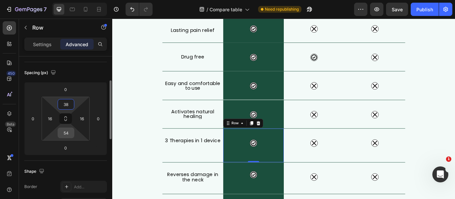
type input "38"
click at [68, 134] on input "54" at bounding box center [65, 133] width 13 height 10
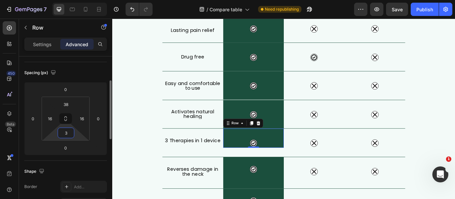
type input "35"
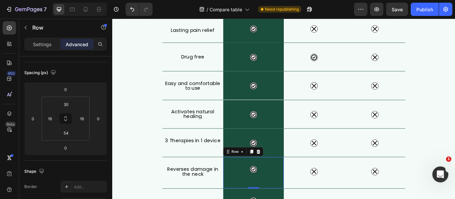
click at [270, 199] on div "Icon Row 0" at bounding box center [276, 198] width 71 height 37
click at [72, 107] on input "30" at bounding box center [65, 104] width 13 height 10
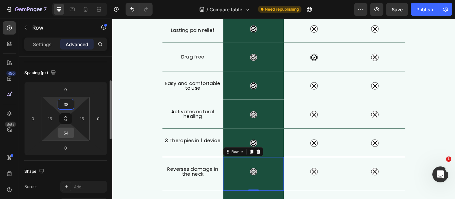
type input "38"
click at [70, 130] on input "54" at bounding box center [65, 133] width 13 height 10
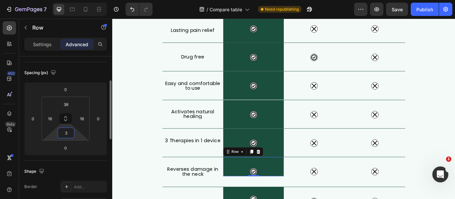
type input "35"
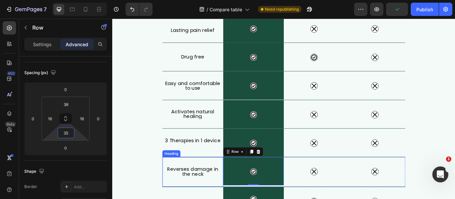
click at [196, 195] on h2 "Reverses damage in the neck" at bounding box center [205, 197] width 71 height 13
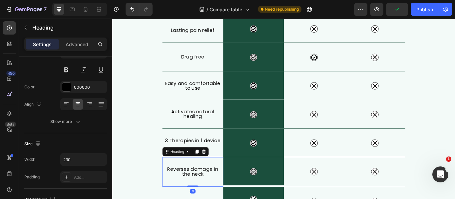
scroll to position [0, 0]
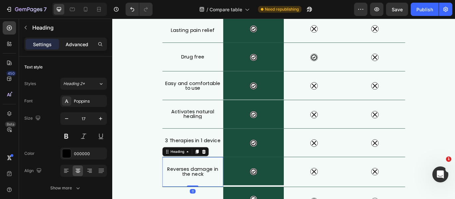
click at [79, 41] on p "Advanced" at bounding box center [77, 44] width 23 height 7
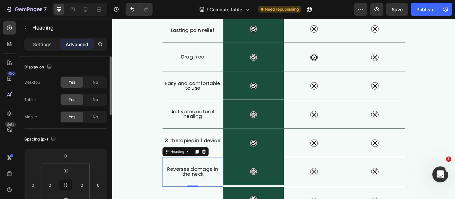
scroll to position [33, 0]
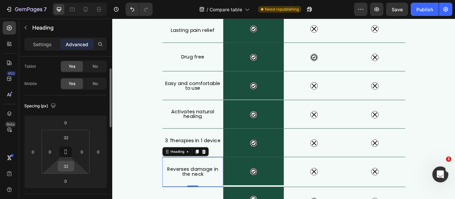
click at [69, 166] on input "32" at bounding box center [65, 166] width 13 height 10
type input "3"
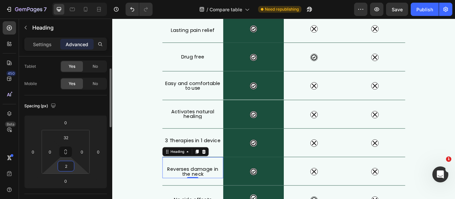
type input "28"
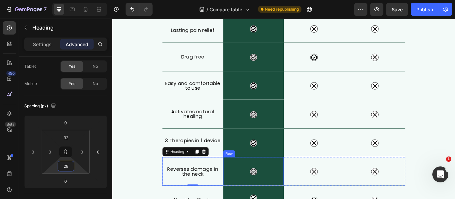
click at [282, 199] on div "Icon Row" at bounding box center [276, 196] width 71 height 33
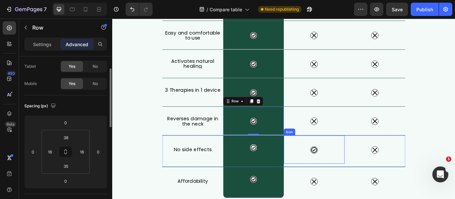
scroll to position [200, 0]
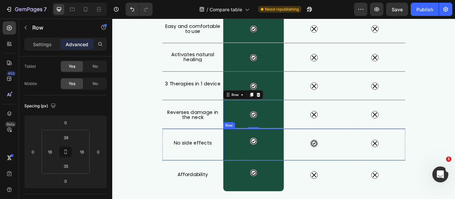
click at [288, 178] on div "Icon Row" at bounding box center [276, 165] width 71 height 37
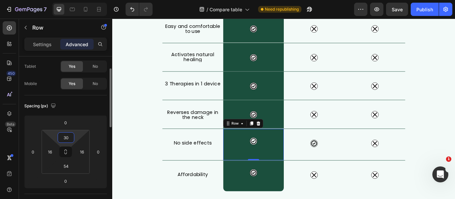
click at [69, 140] on input "30" at bounding box center [65, 138] width 13 height 10
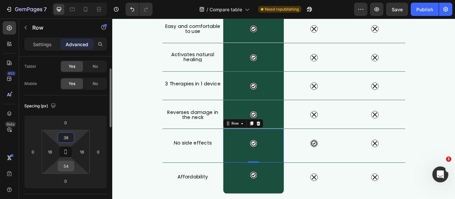
type input "38"
click at [68, 167] on input "54" at bounding box center [65, 166] width 13 height 10
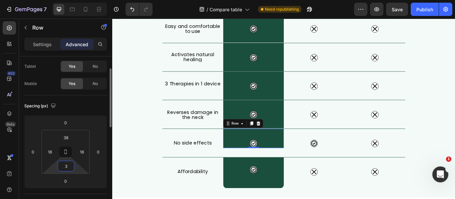
type input "35"
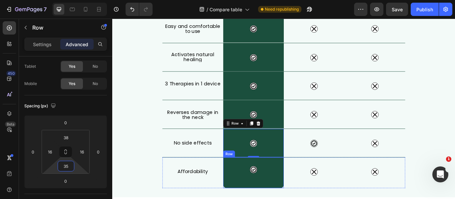
click at [252, 199] on div "Icon Row" at bounding box center [276, 199] width 71 height 36
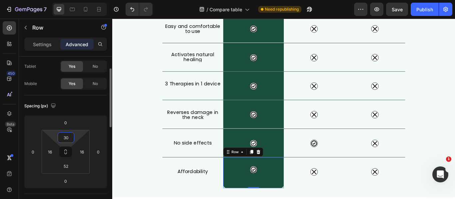
click at [67, 139] on input "30" at bounding box center [65, 138] width 13 height 10
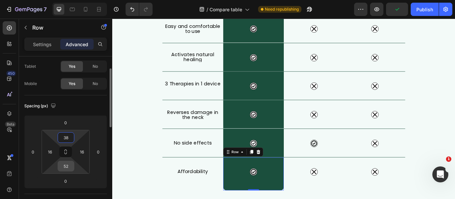
type input "38"
click at [69, 166] on input "52" at bounding box center [65, 166] width 13 height 10
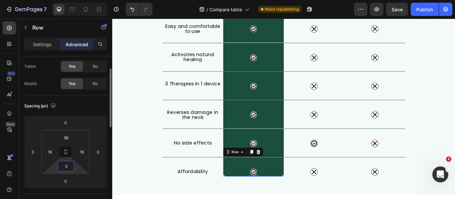
type input "35"
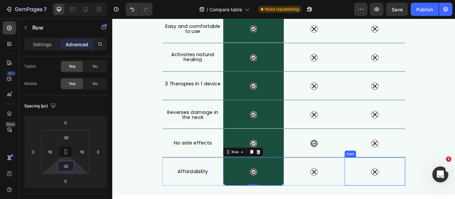
click at [427, 196] on div "Icon" at bounding box center [418, 197] width 71 height 33
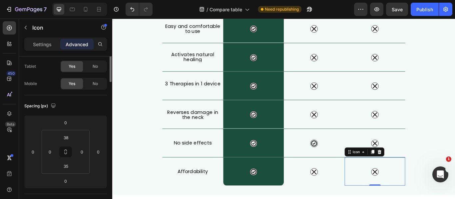
scroll to position [0, 0]
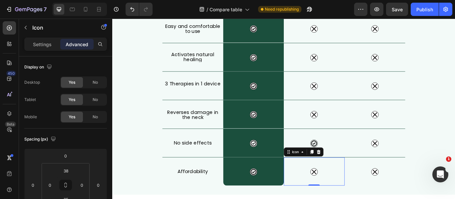
click at [368, 199] on div "Icon 0" at bounding box center [347, 197] width 71 height 33
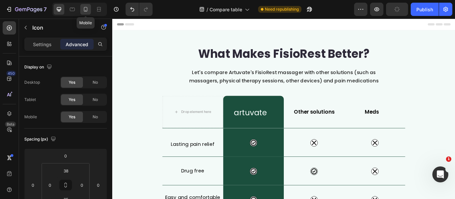
click at [85, 10] on icon at bounding box center [85, 9] width 7 height 7
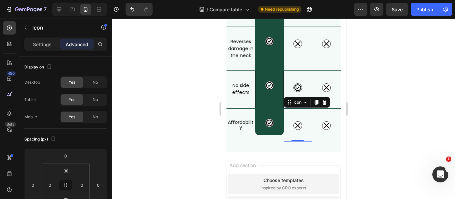
scroll to position [351, 0]
click at [369, 82] on div at bounding box center [283, 109] width 342 height 181
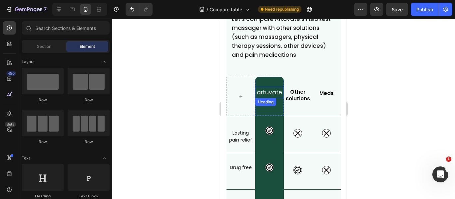
scroll to position [52, 0]
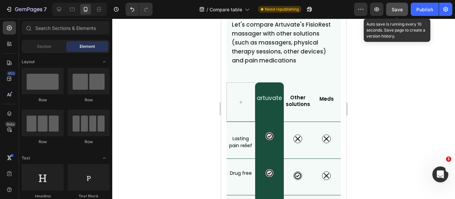
click at [396, 10] on span "Save" at bounding box center [396, 10] width 11 height 6
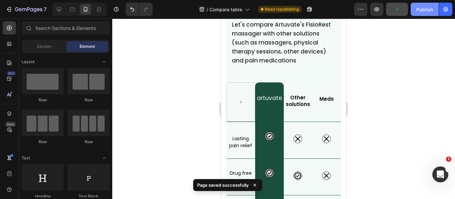
click at [423, 9] on div "Publish" at bounding box center [424, 9] width 17 height 7
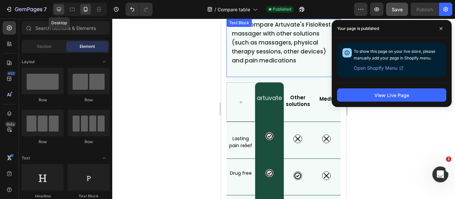
click at [60, 10] on icon at bounding box center [59, 9] width 4 height 4
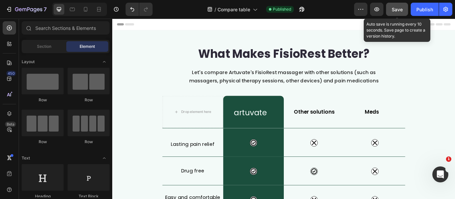
click at [401, 10] on span "Save" at bounding box center [396, 10] width 11 height 6
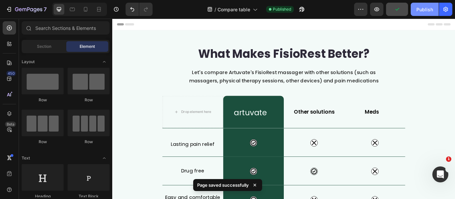
click at [417, 9] on div "Publish" at bounding box center [424, 9] width 17 height 7
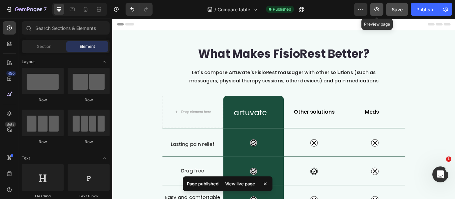
click at [378, 8] on icon "button" at bounding box center [376, 9] width 5 height 4
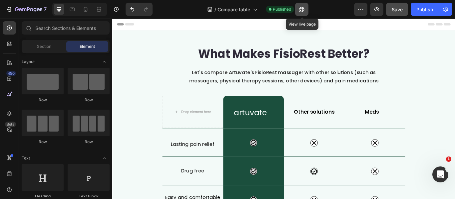
click at [301, 10] on icon "button" at bounding box center [301, 9] width 7 height 7
